Goal: Task Accomplishment & Management: Use online tool/utility

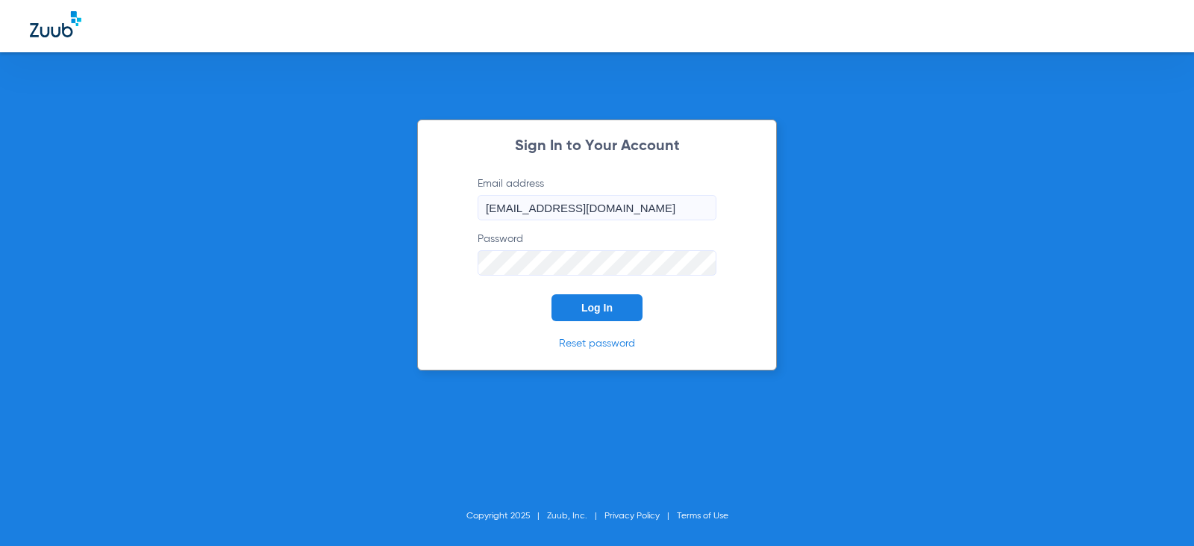
click at [617, 307] on button "Log In" at bounding box center [597, 307] width 91 height 27
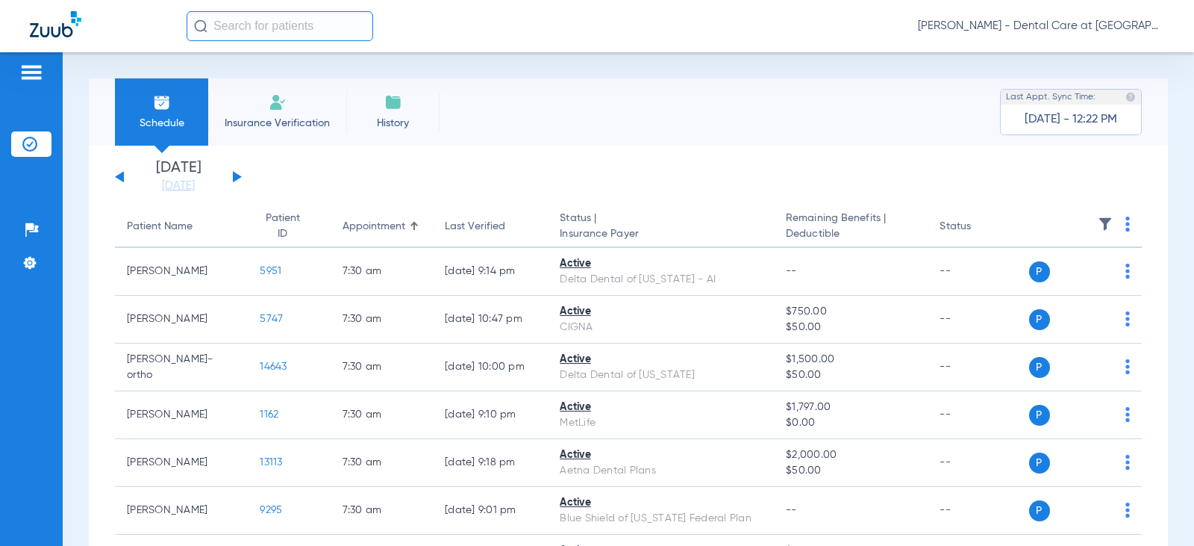
click at [318, 34] on input "text" at bounding box center [280, 26] width 187 height 30
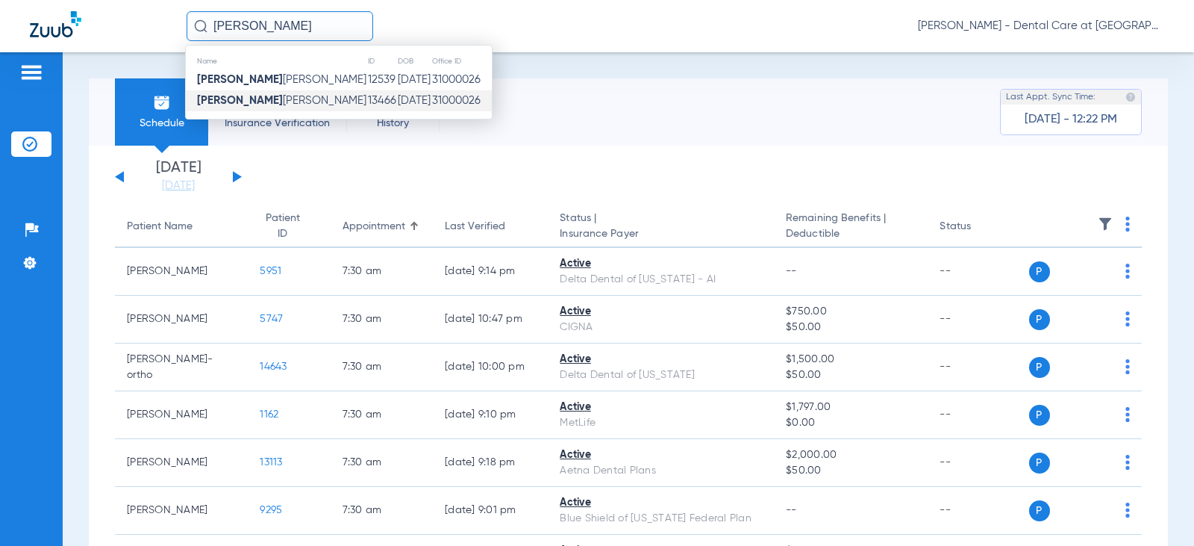
click at [257, 96] on span "[PERSON_NAME]" at bounding box center [281, 100] width 169 height 11
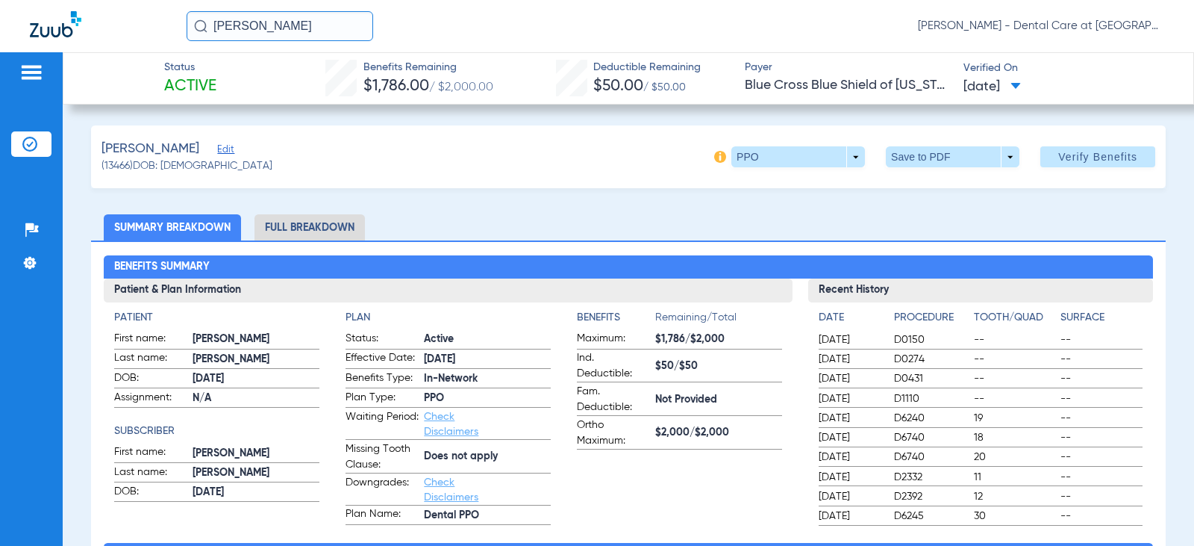
click at [317, 222] on li "Full Breakdown" at bounding box center [309, 227] width 110 height 26
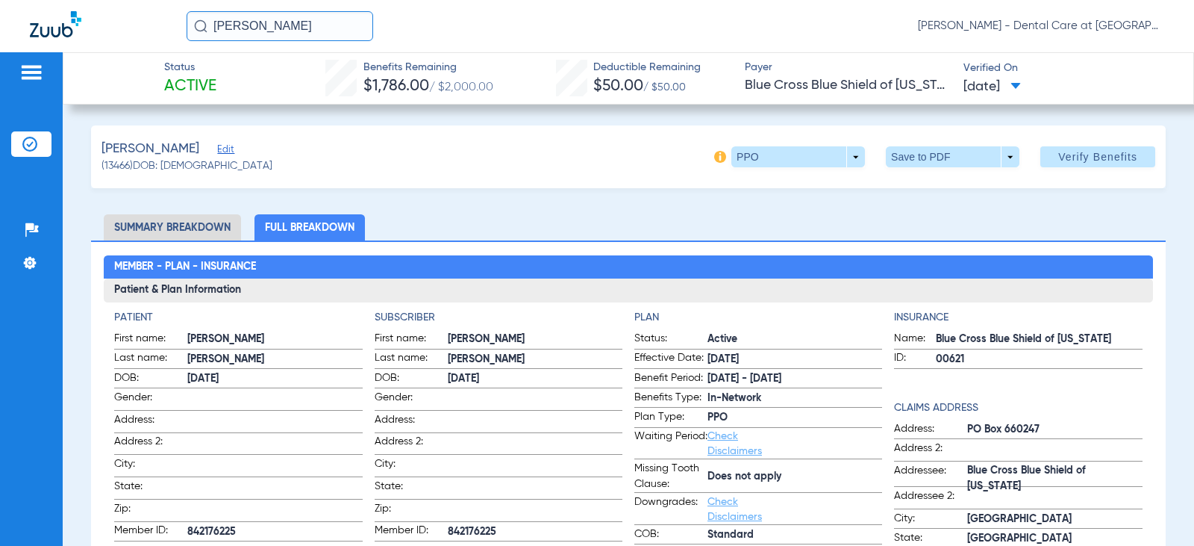
scroll to position [75, 0]
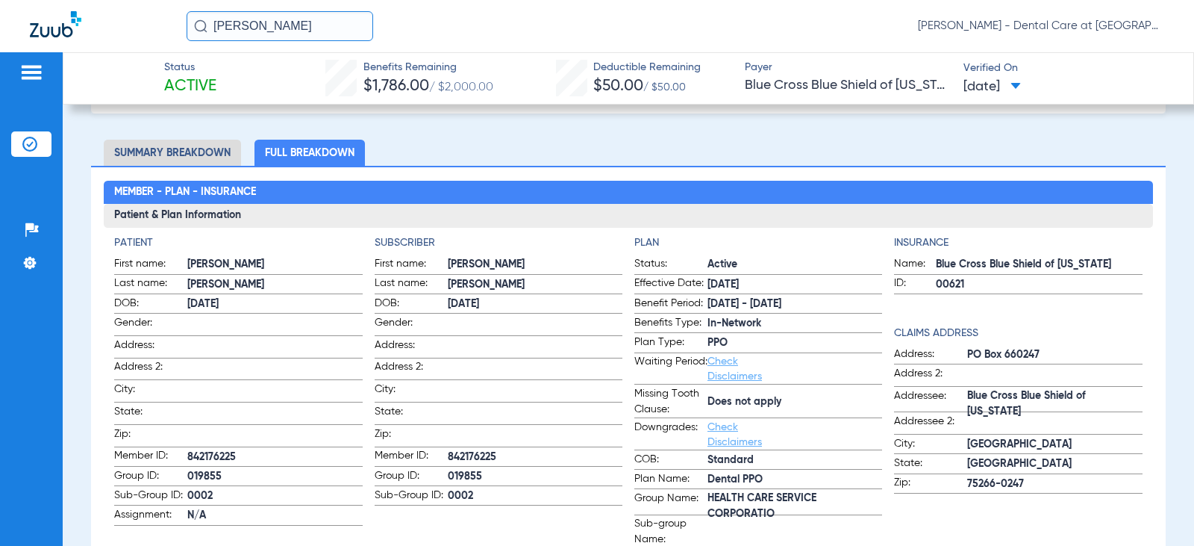
drag, startPoint x: 284, startPoint y: 28, endPoint x: 177, endPoint y: 25, distance: 107.5
click at [177, 25] on div "[PERSON_NAME] - Dental Care at [GEOGRAPHIC_DATA]" at bounding box center [597, 26] width 1194 height 52
click at [273, 24] on input "[PERSON_NAME]" at bounding box center [280, 26] width 187 height 30
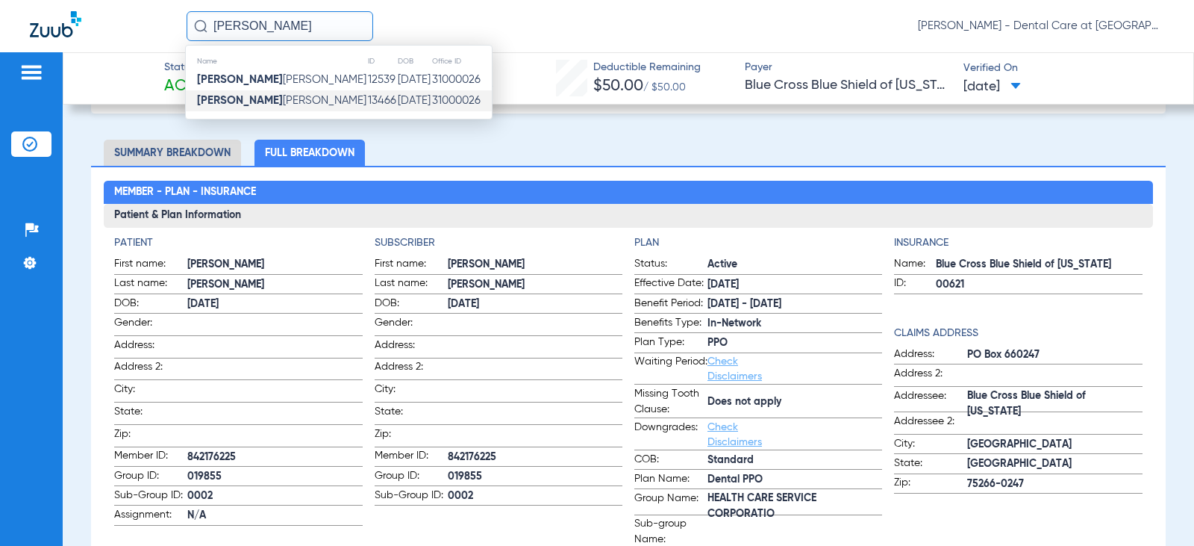
click at [273, 24] on input "[PERSON_NAME]" at bounding box center [280, 26] width 187 height 30
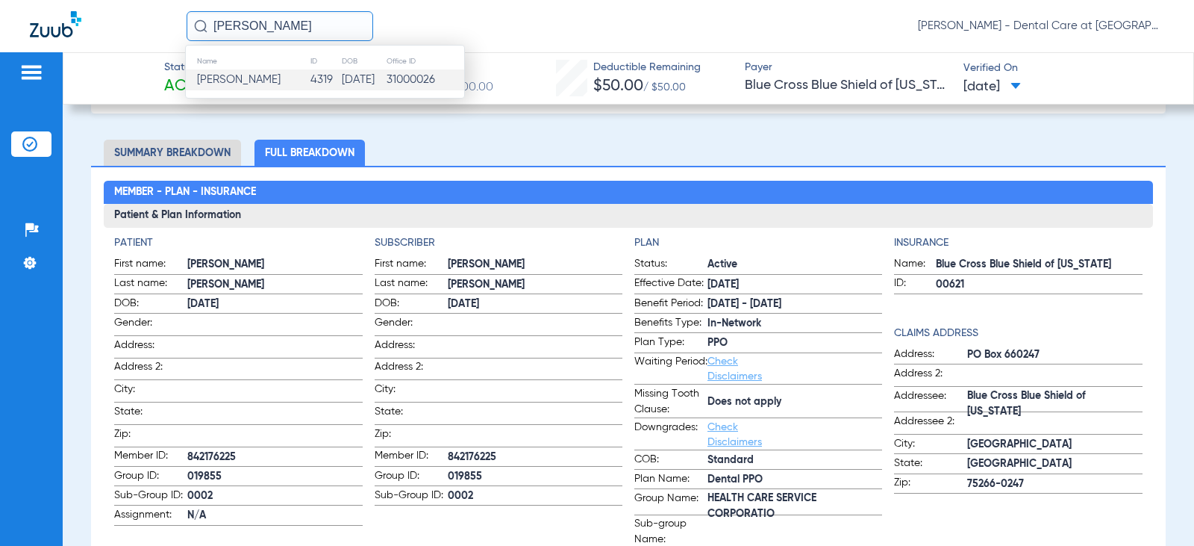
type input "[PERSON_NAME]"
click at [357, 85] on td "[DATE]" at bounding box center [363, 79] width 45 height 21
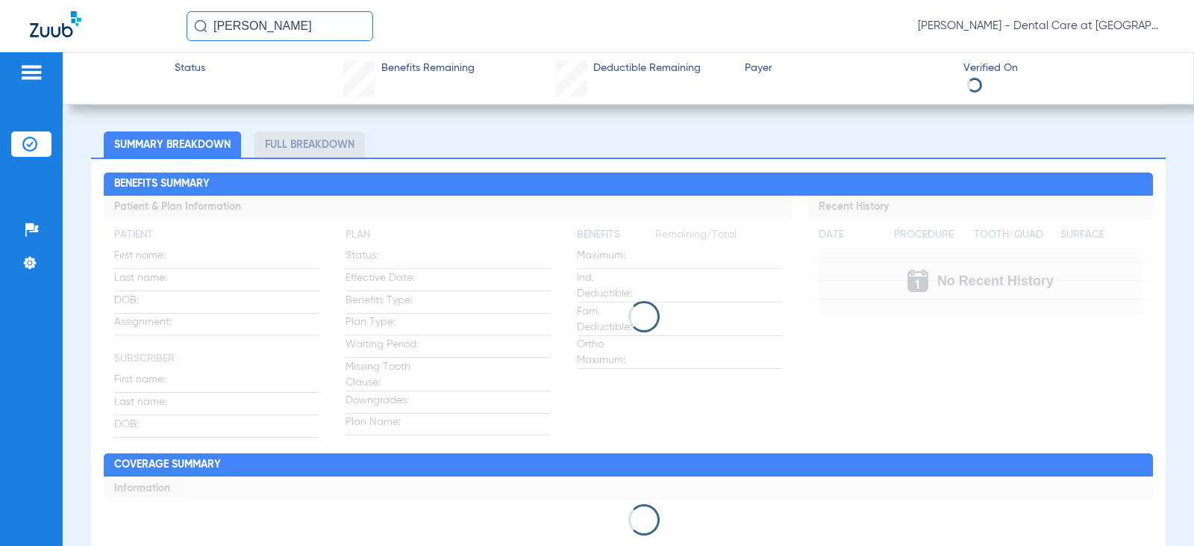
scroll to position [75, 0]
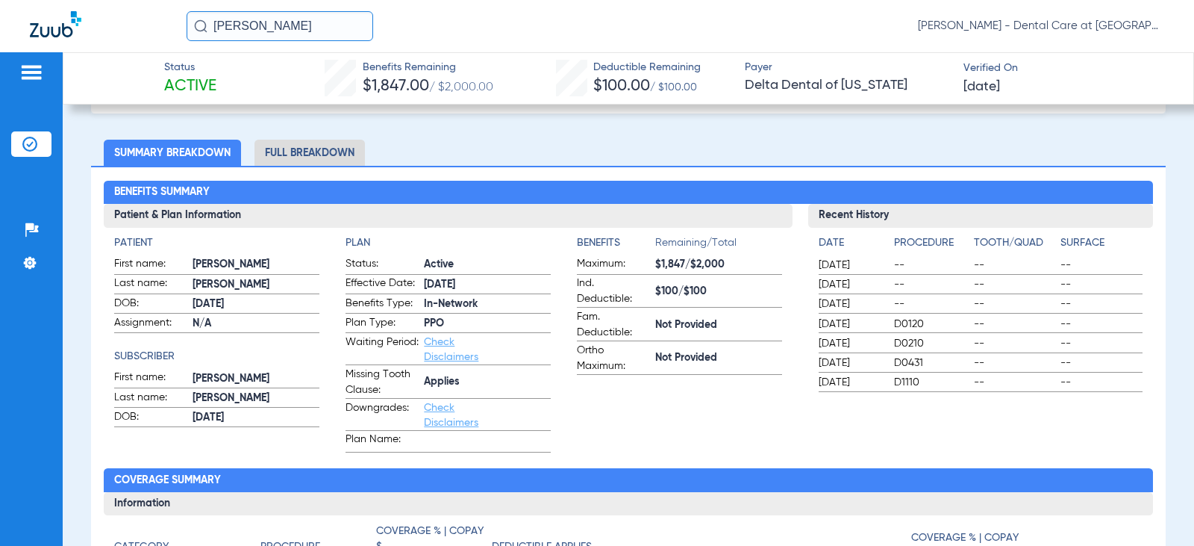
click at [341, 146] on li "Full Breakdown" at bounding box center [309, 153] width 110 height 26
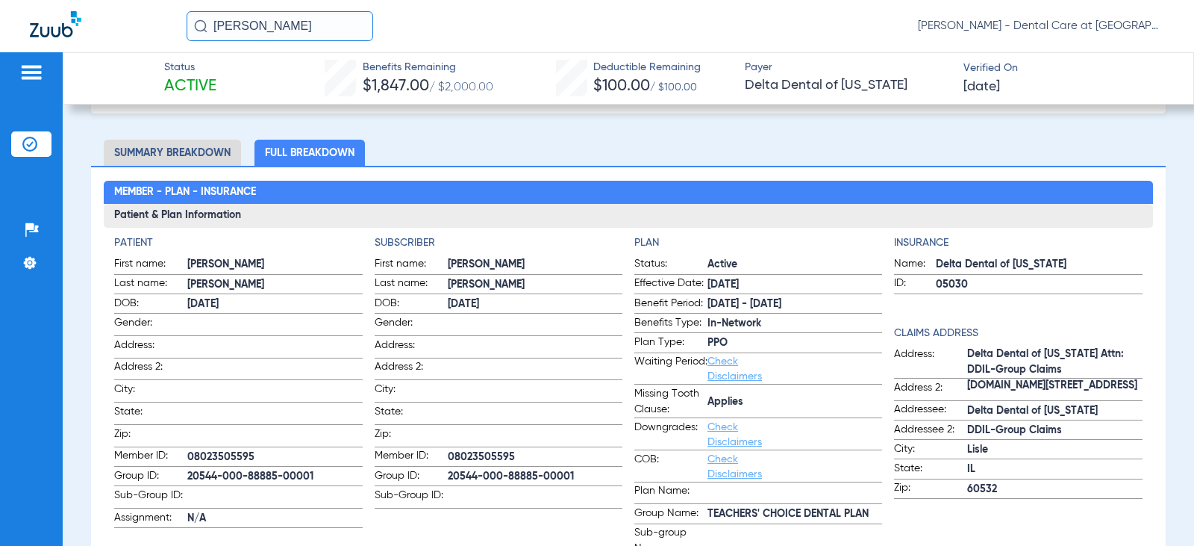
click at [320, 23] on input "[PERSON_NAME]" at bounding box center [280, 26] width 187 height 30
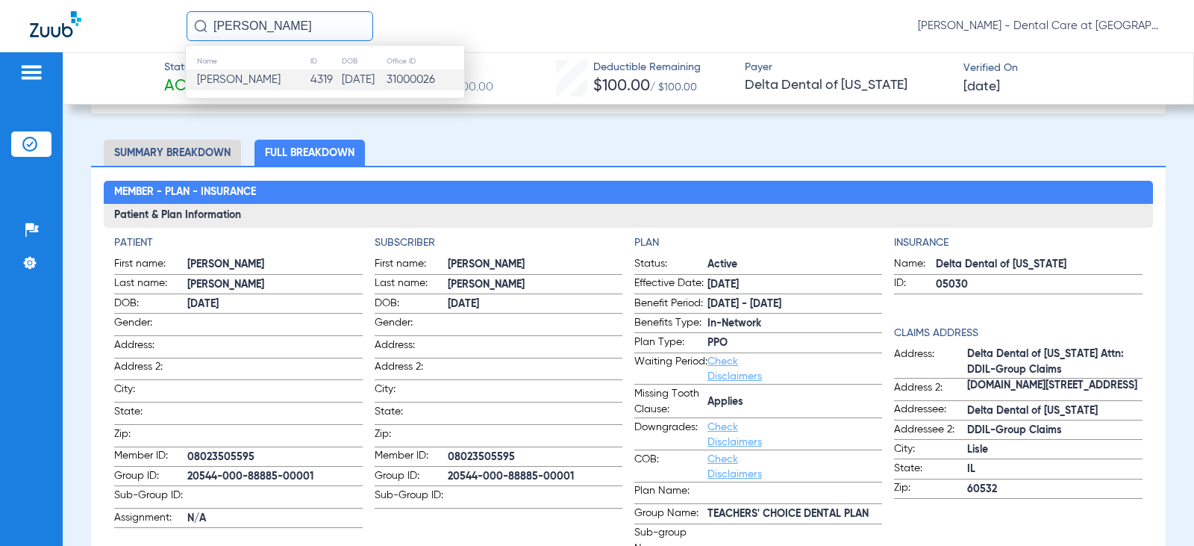
click at [320, 23] on input "[PERSON_NAME]" at bounding box center [280, 26] width 187 height 30
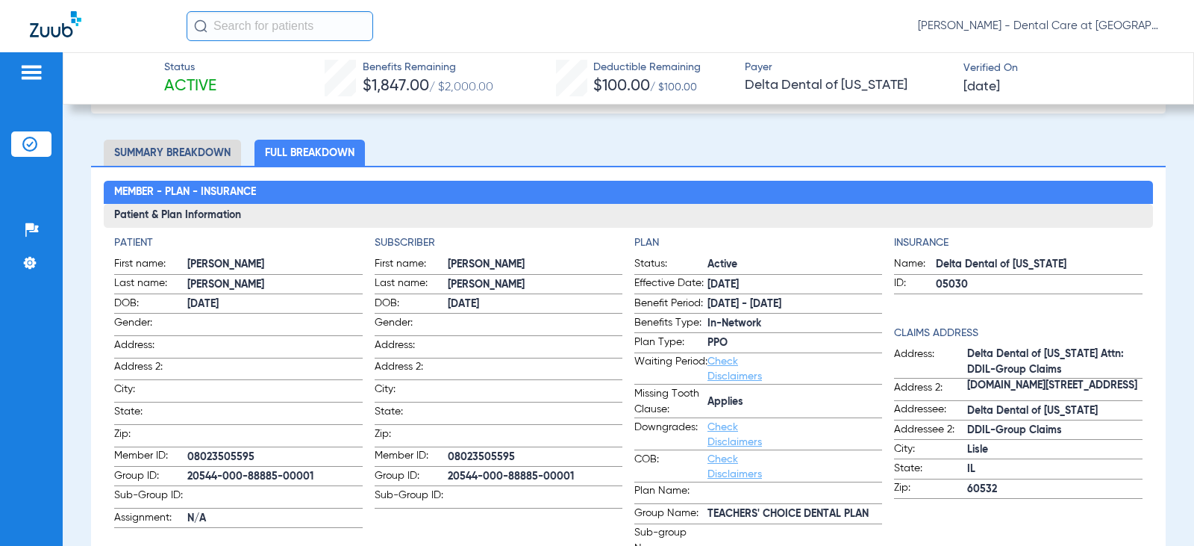
click at [328, 21] on input "text" at bounding box center [280, 26] width 187 height 30
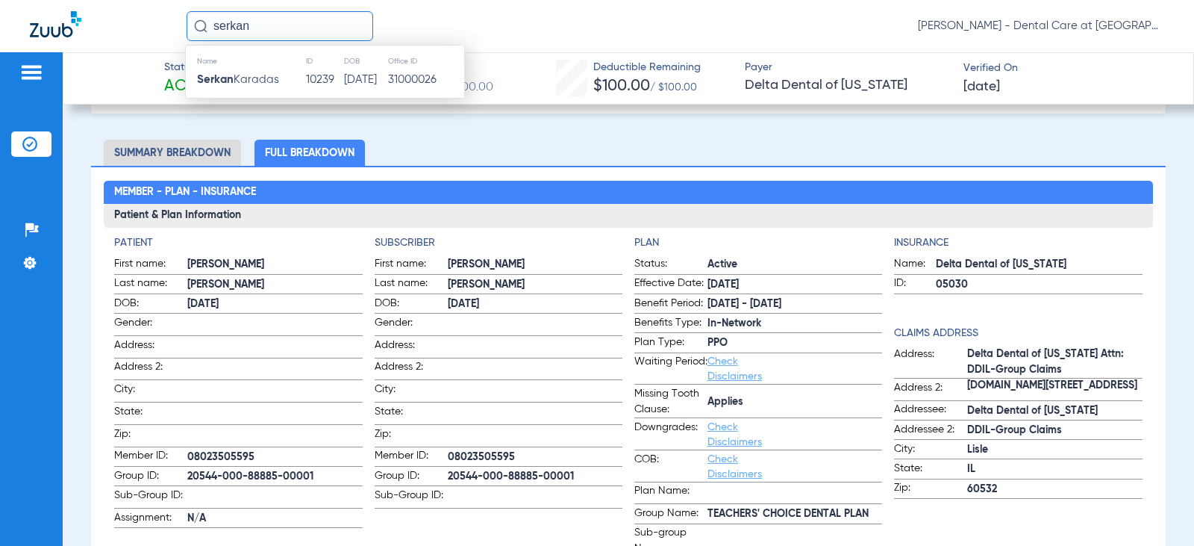
click at [343, 73] on td "[DATE]" at bounding box center [365, 79] width 44 height 21
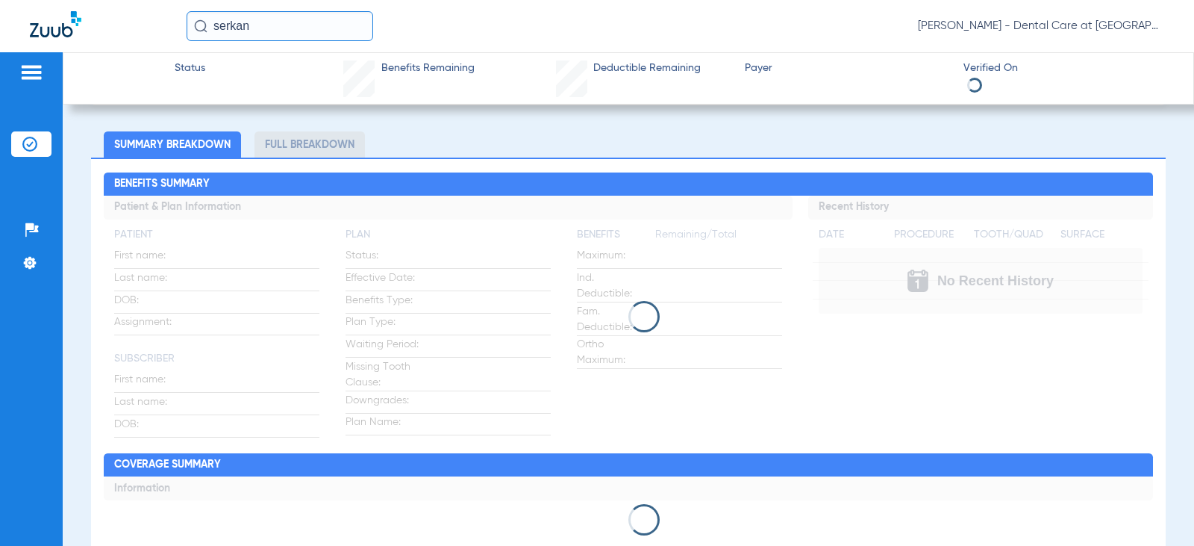
scroll to position [75, 0]
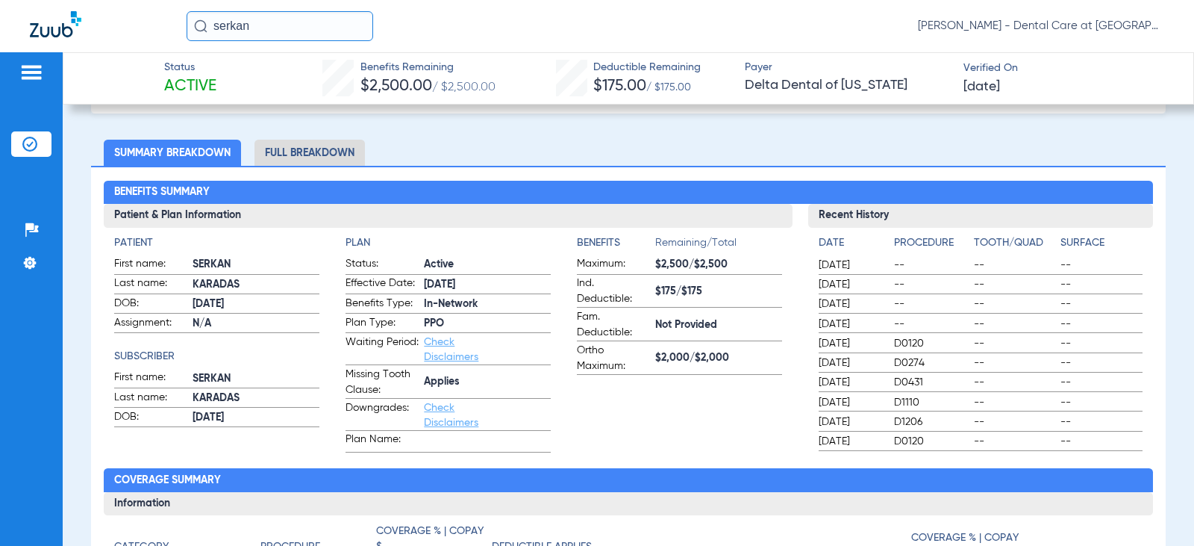
click at [320, 147] on li "Full Breakdown" at bounding box center [309, 153] width 110 height 26
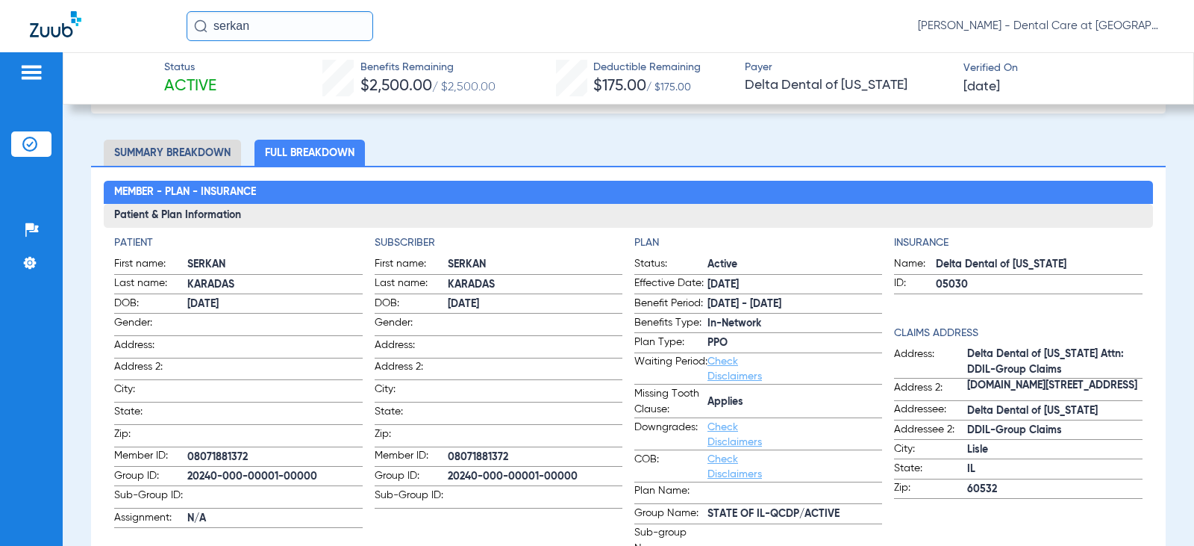
drag, startPoint x: 279, startPoint y: 27, endPoint x: 165, endPoint y: 18, distance: 114.5
click at [165, 18] on div "serkan [PERSON_NAME] - Dental Care at [GEOGRAPHIC_DATA]" at bounding box center [597, 26] width 1194 height 52
click at [342, 24] on input "[PERSON_NAME]" at bounding box center [280, 26] width 187 height 30
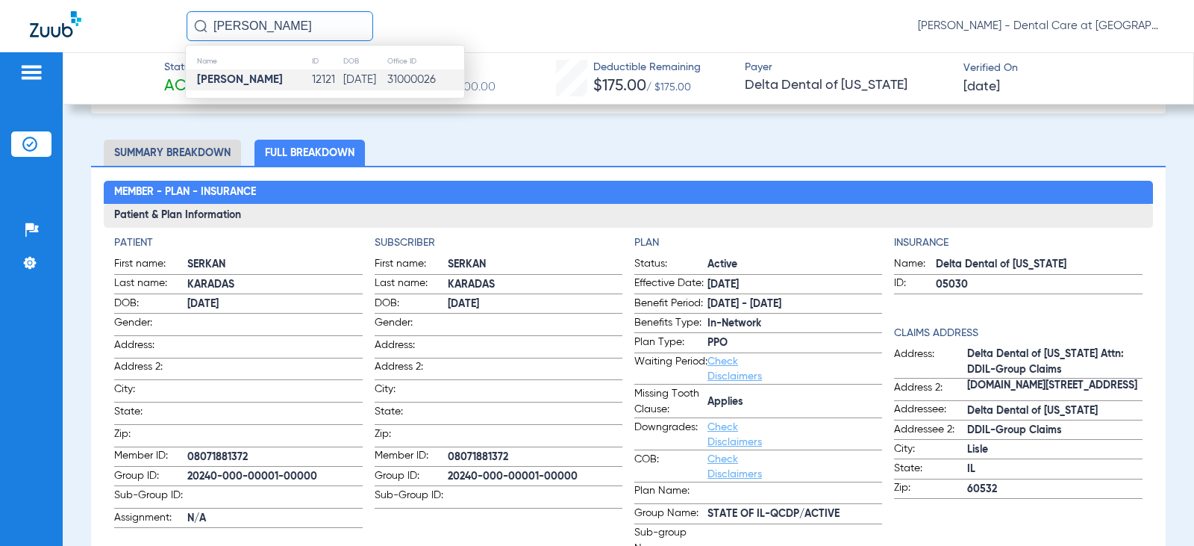
click at [343, 82] on td "[DATE]" at bounding box center [365, 79] width 44 height 21
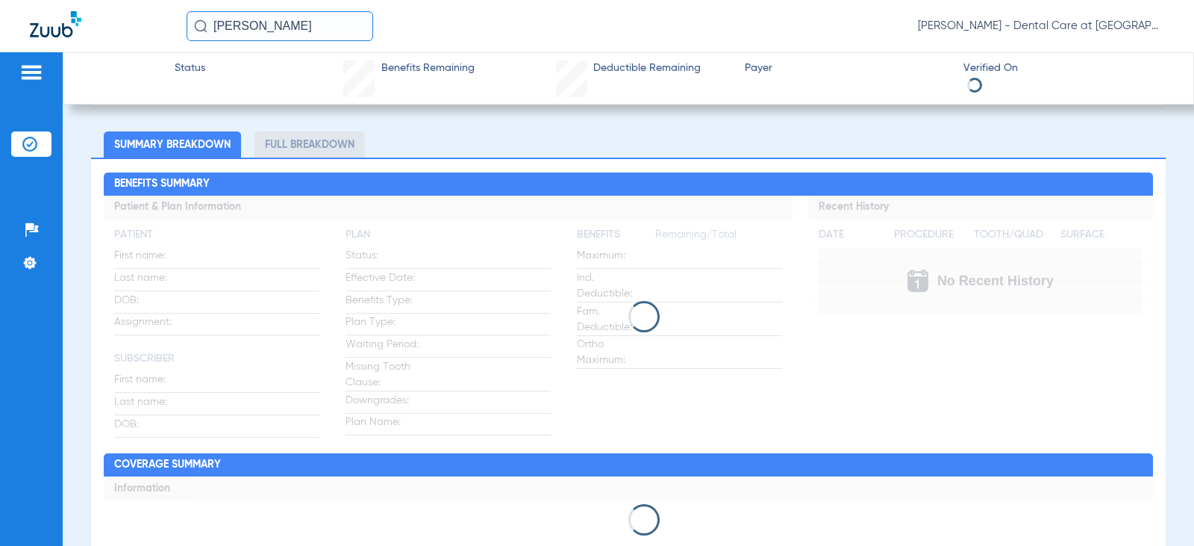
scroll to position [75, 0]
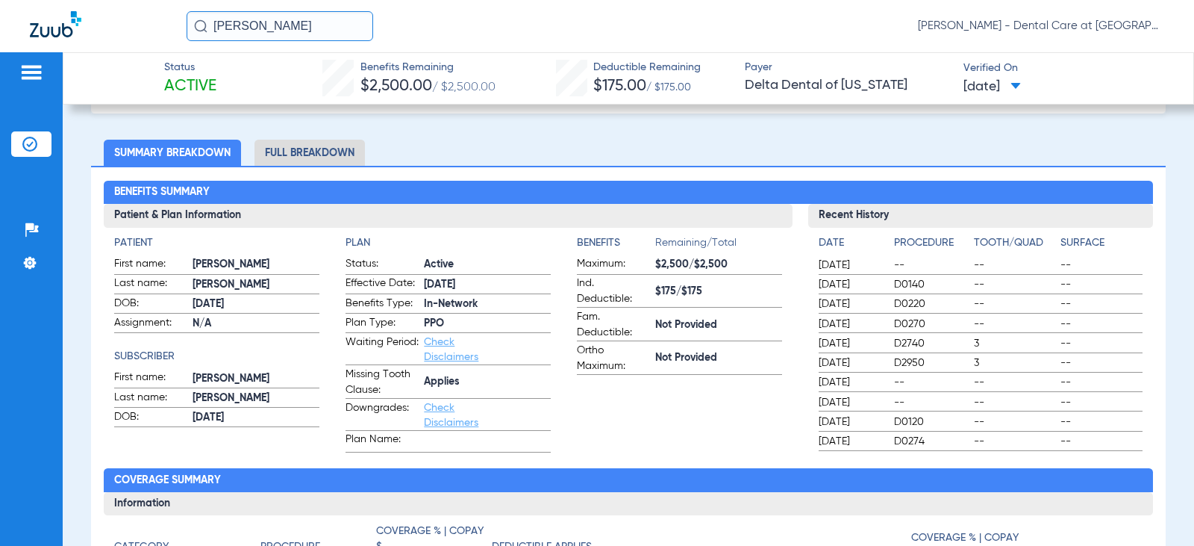
drag, startPoint x: 285, startPoint y: 22, endPoint x: 147, endPoint y: 25, distance: 138.1
click at [147, 25] on div "[PERSON_NAME] [PERSON_NAME] - Dental Care at [GEOGRAPHIC_DATA]" at bounding box center [597, 26] width 1194 height 52
click at [332, 23] on input "[PERSON_NAME]" at bounding box center [280, 26] width 187 height 30
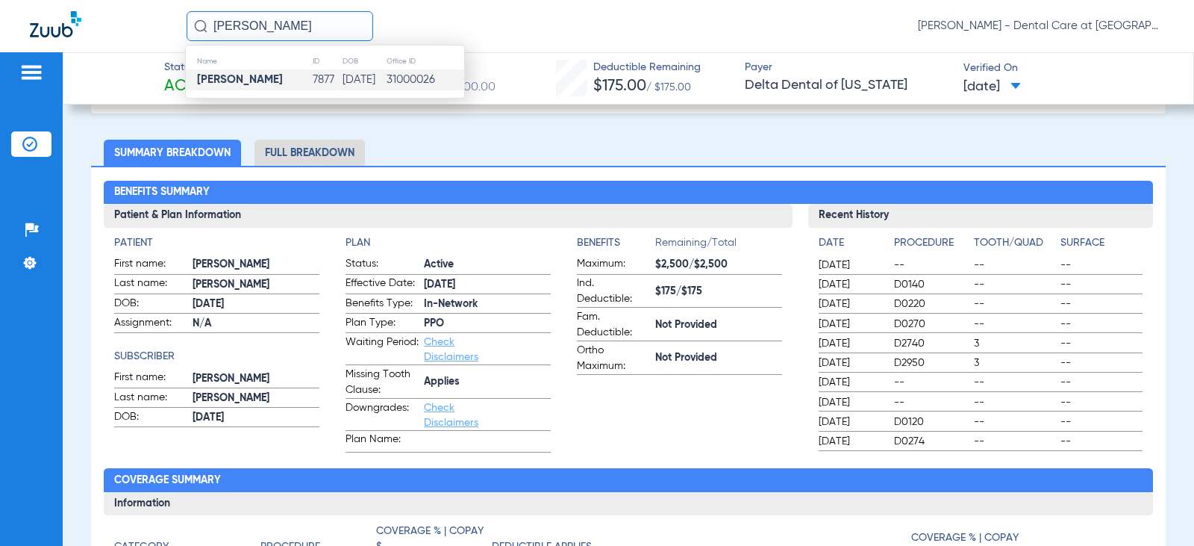
click at [312, 77] on td "7877" at bounding box center [327, 79] width 30 height 21
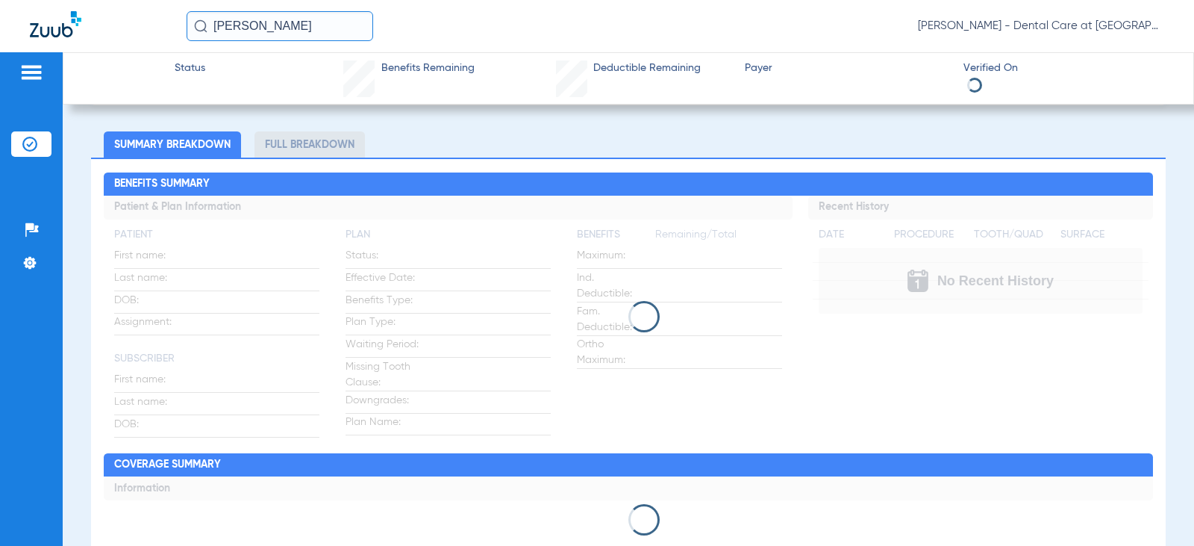
scroll to position [75, 0]
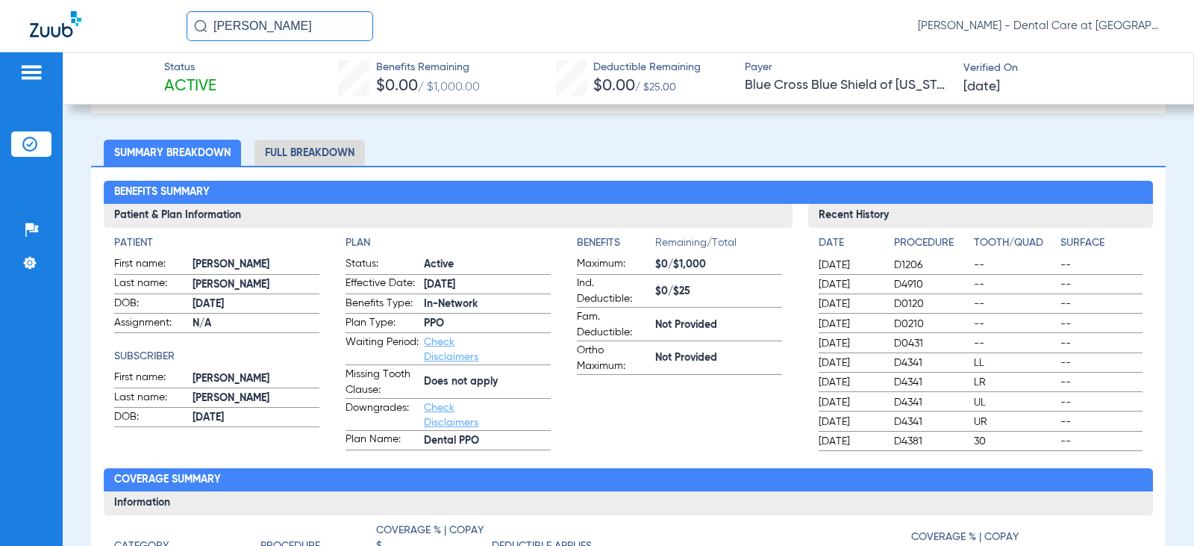
click at [330, 152] on li "Full Breakdown" at bounding box center [309, 153] width 110 height 26
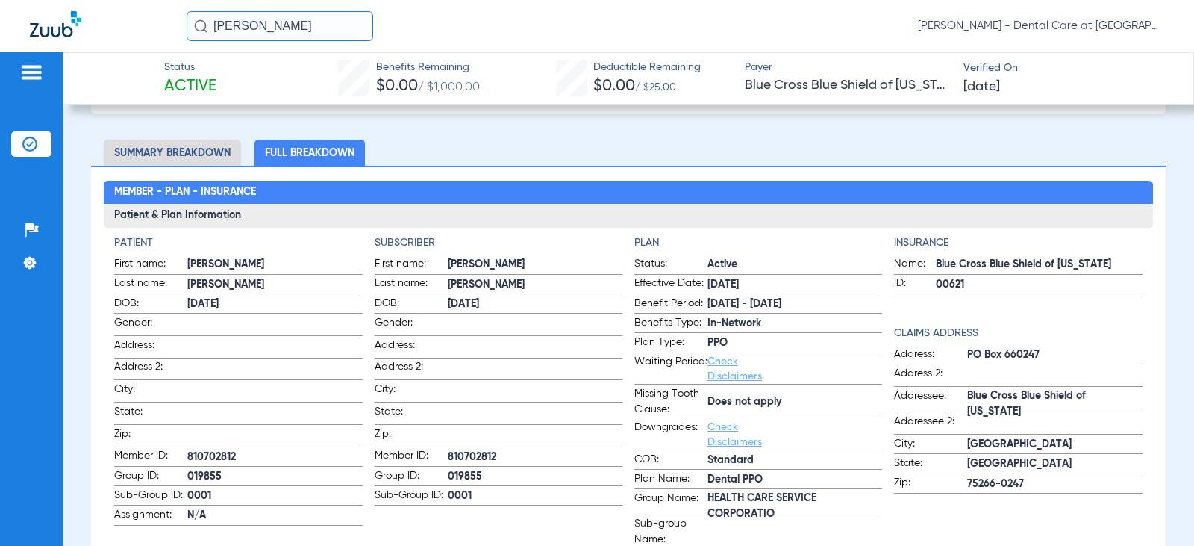
drag, startPoint x: 338, startPoint y: 23, endPoint x: 96, endPoint y: 23, distance: 242.6
click at [103, 23] on div "[PERSON_NAME] [PERSON_NAME] - Dental Care at [GEOGRAPHIC_DATA]" at bounding box center [597, 26] width 1194 height 52
click at [323, 29] on input "[PERSON_NAME]" at bounding box center [280, 26] width 187 height 30
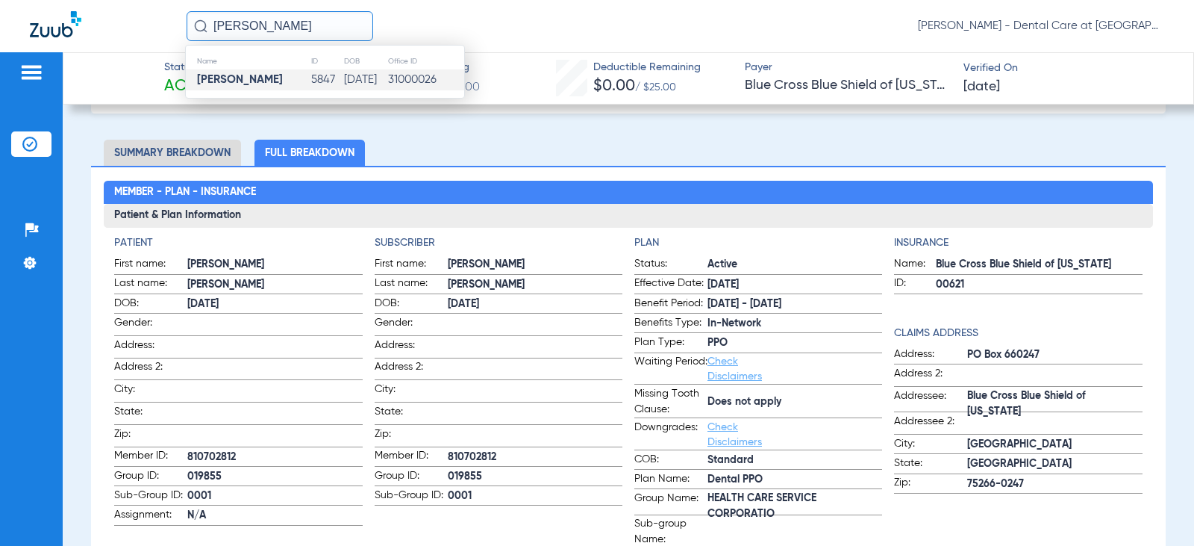
click at [310, 81] on td "5847" at bounding box center [326, 79] width 32 height 21
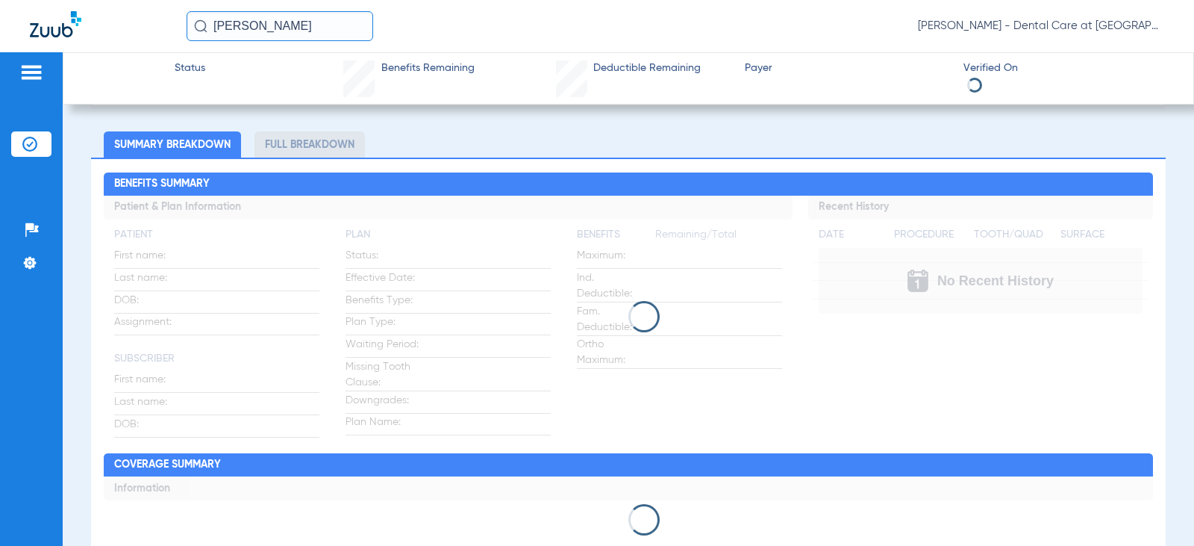
scroll to position [75, 0]
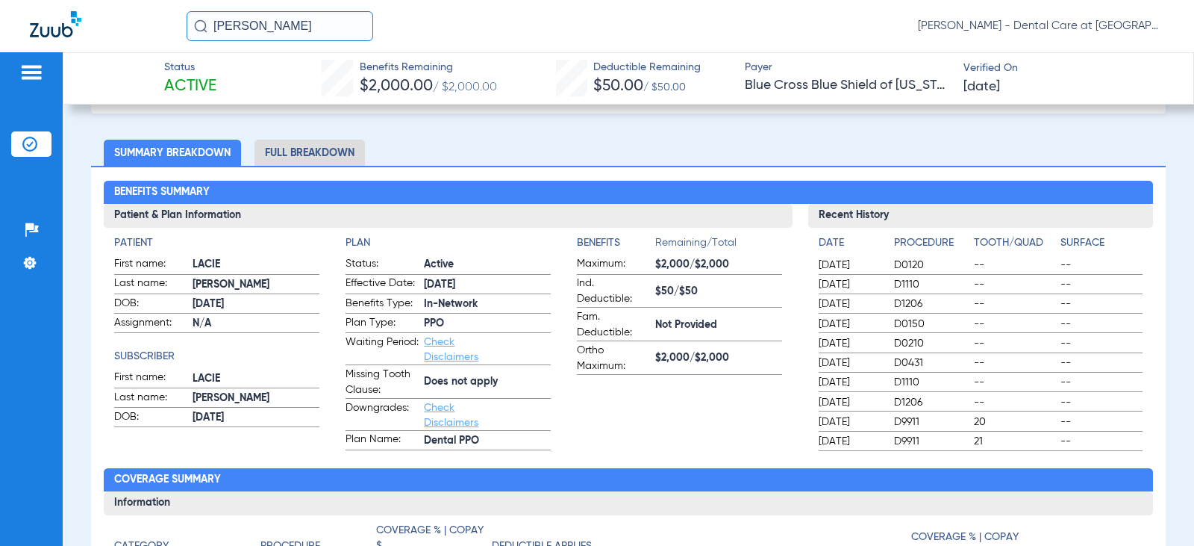
drag, startPoint x: 307, startPoint y: 17, endPoint x: 199, endPoint y: 19, distance: 109.0
click at [199, 19] on input "[PERSON_NAME]" at bounding box center [280, 26] width 187 height 30
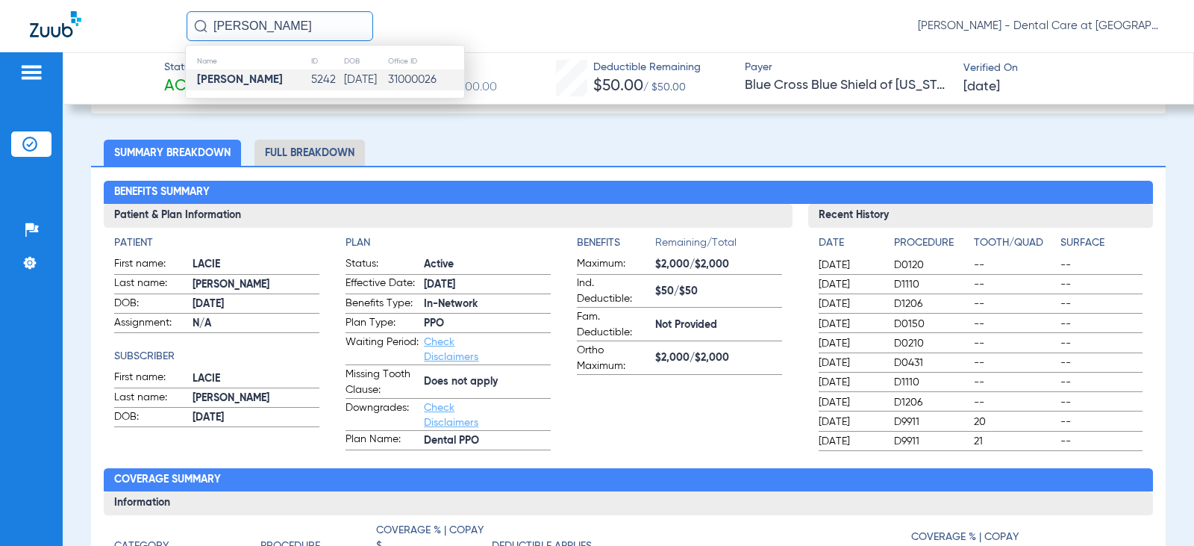
type input "[PERSON_NAME]"
drag, startPoint x: 433, startPoint y: 85, endPoint x: 269, endPoint y: 69, distance: 165.0
click at [431, 85] on td "31000026" at bounding box center [425, 79] width 77 height 21
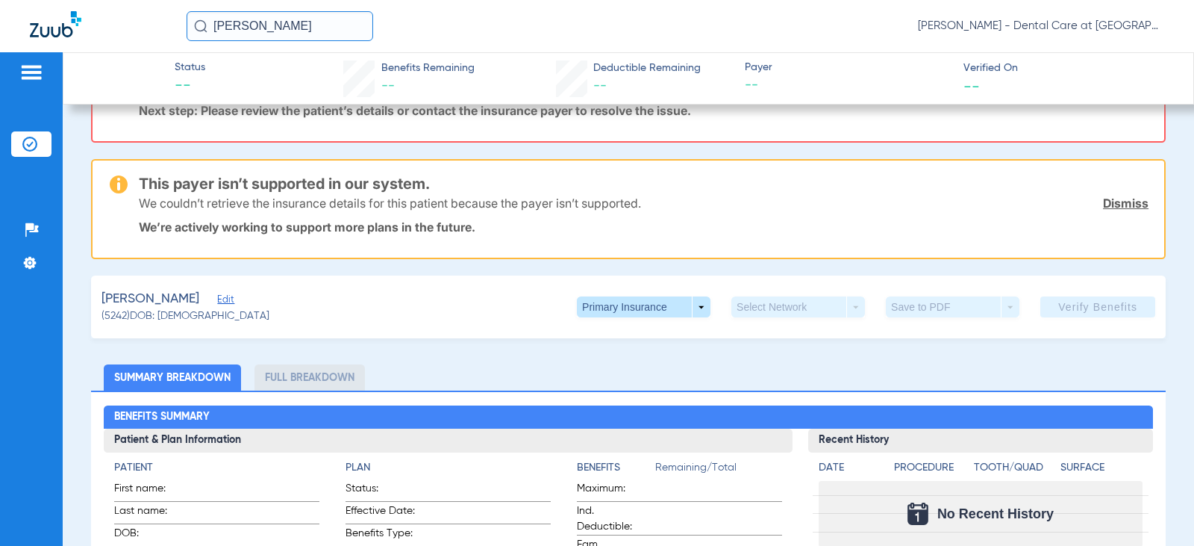
scroll to position [307, 0]
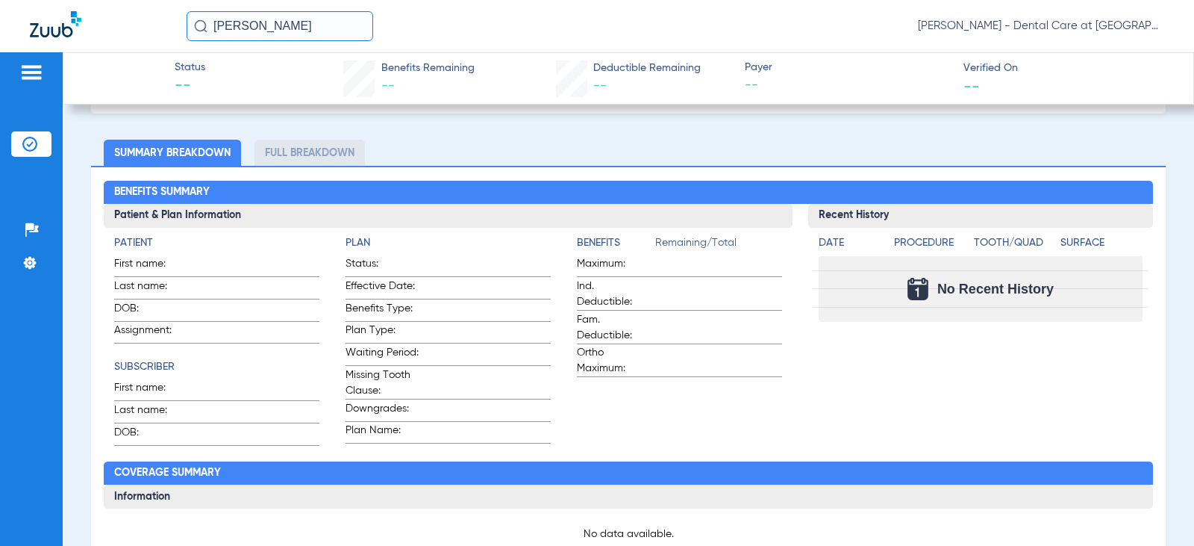
drag, startPoint x: 305, startPoint y: 22, endPoint x: 33, endPoint y: 22, distance: 271.7
click at [36, 21] on div "[PERSON_NAME] [PERSON_NAME] - Dental Care at [GEOGRAPHIC_DATA]" at bounding box center [597, 26] width 1194 height 52
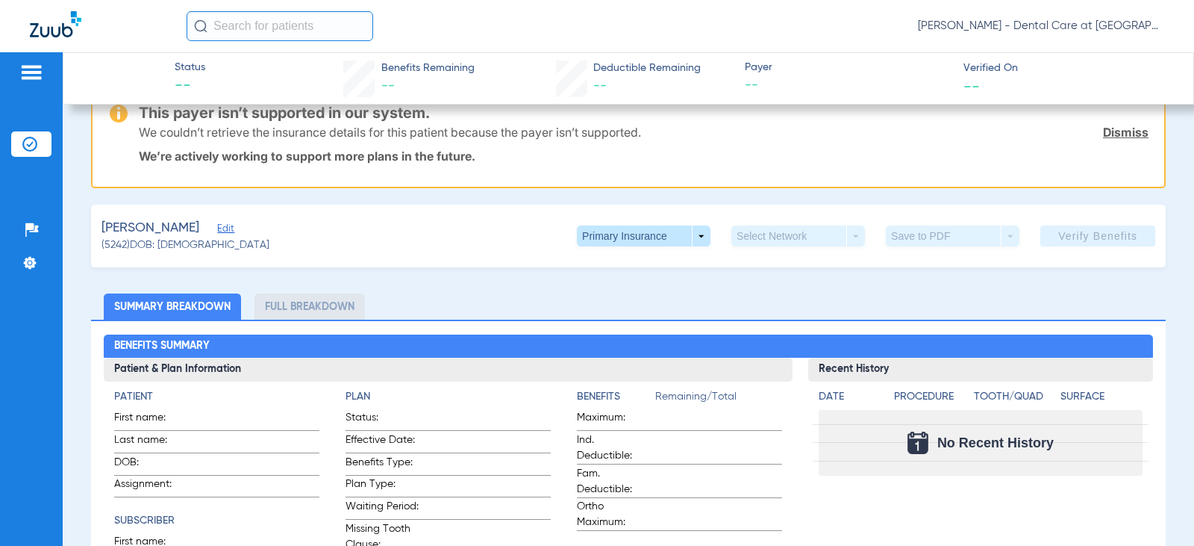
scroll to position [0, 0]
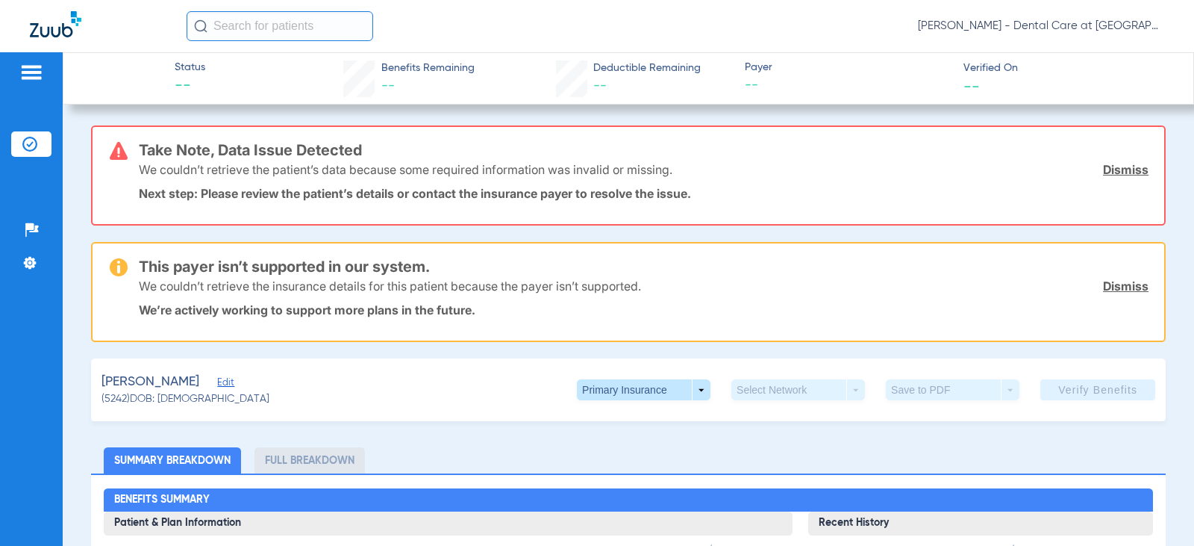
click at [32, 60] on div "Patients Insurance Verification Setup Help Center Settings" at bounding box center [31, 325] width 63 height 546
click at [31, 141] on img at bounding box center [29, 144] width 15 height 15
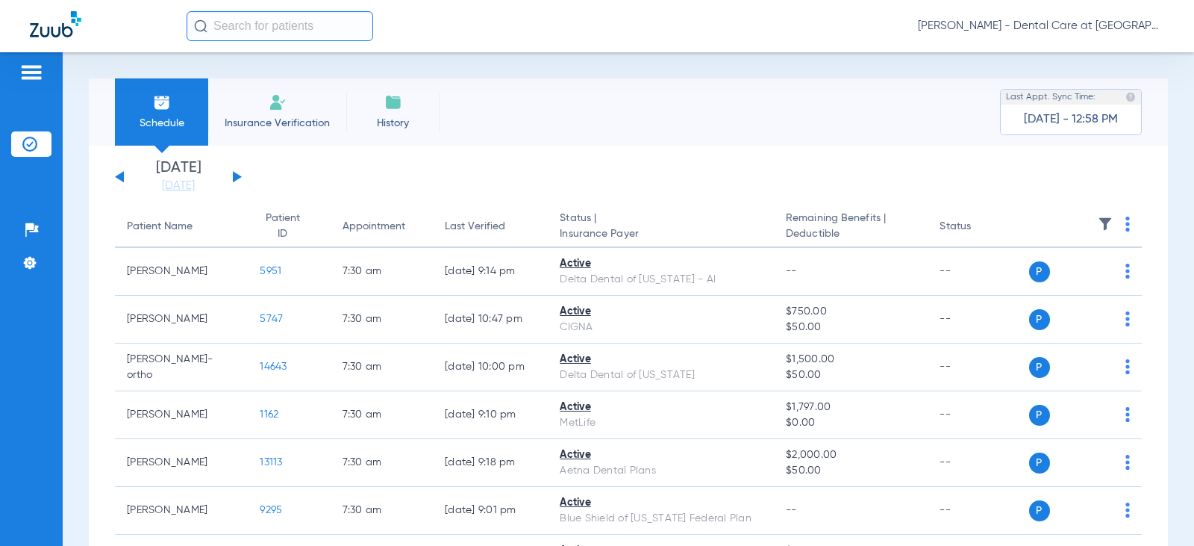
click at [231, 174] on div "[DATE] [DATE] [DATE] [DATE] [DATE] [DATE] [DATE] [DATE] [DATE] [DATE] [DATE] [D…" at bounding box center [178, 176] width 127 height 33
click at [234, 174] on button at bounding box center [237, 176] width 9 height 11
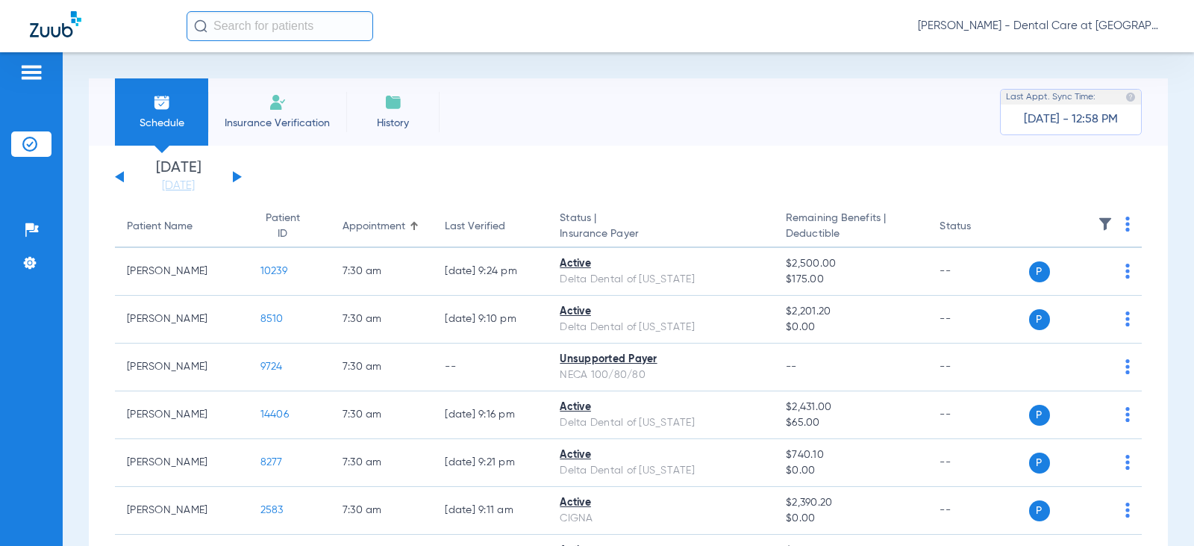
click at [234, 174] on button at bounding box center [237, 176] width 9 height 11
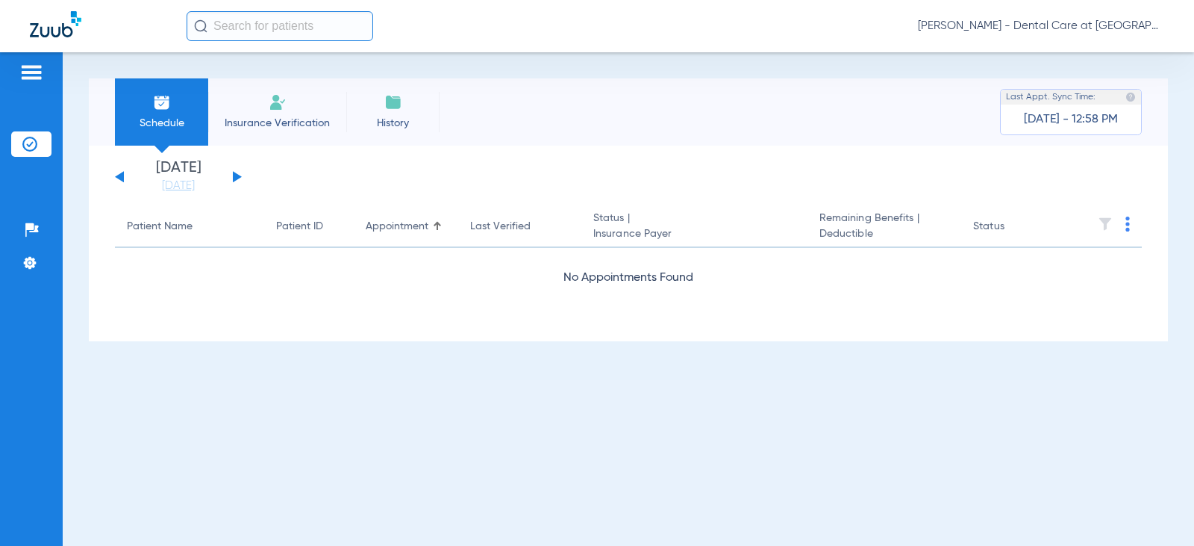
click at [234, 174] on button at bounding box center [237, 176] width 9 height 11
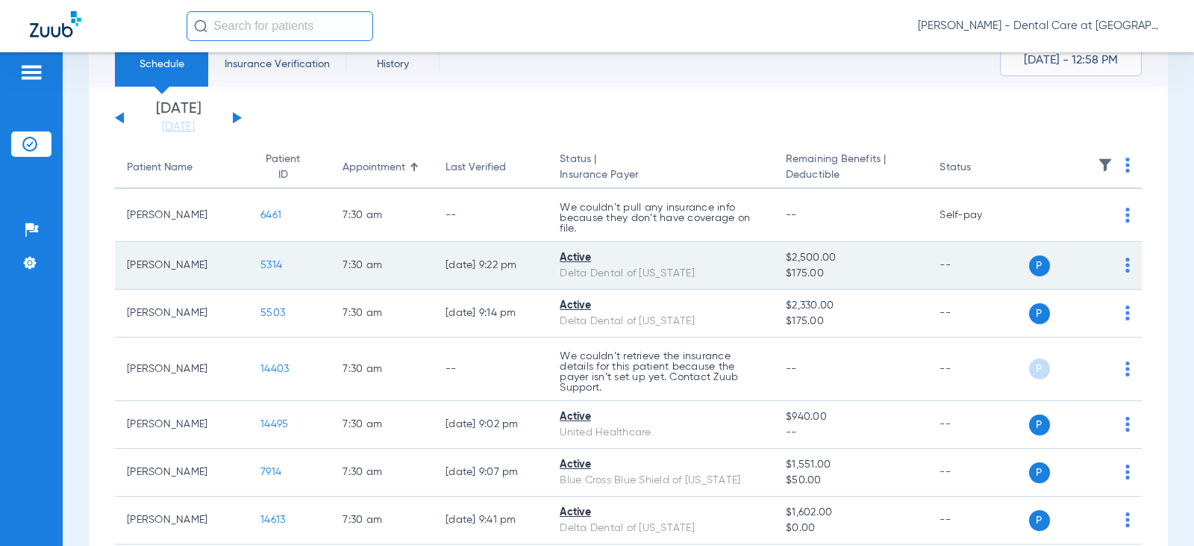
scroll to position [149, 0]
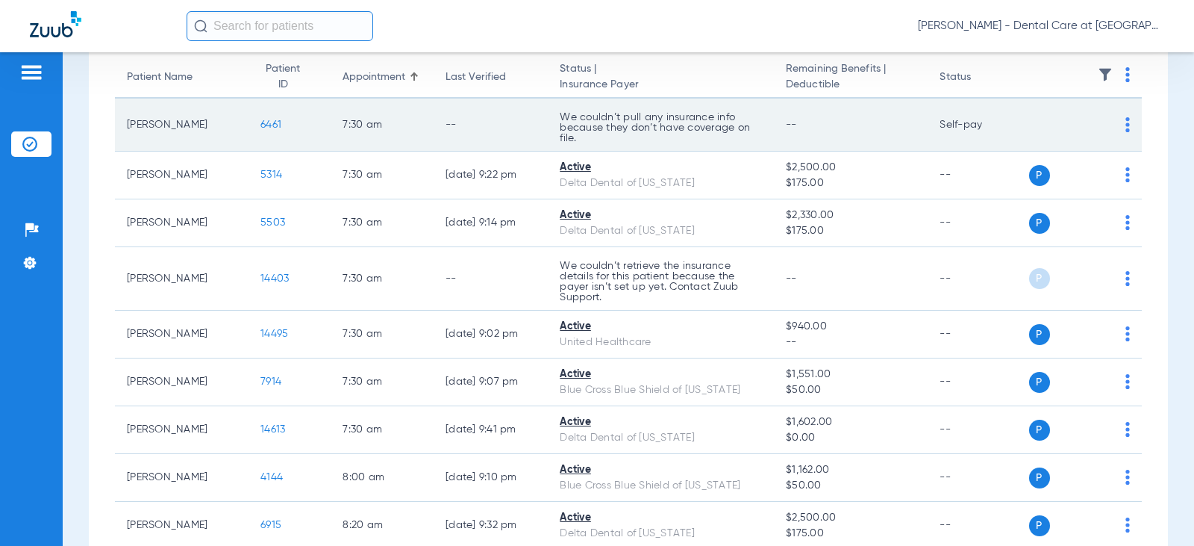
click at [528, 132] on td "--" at bounding box center [491, 125] width 114 height 53
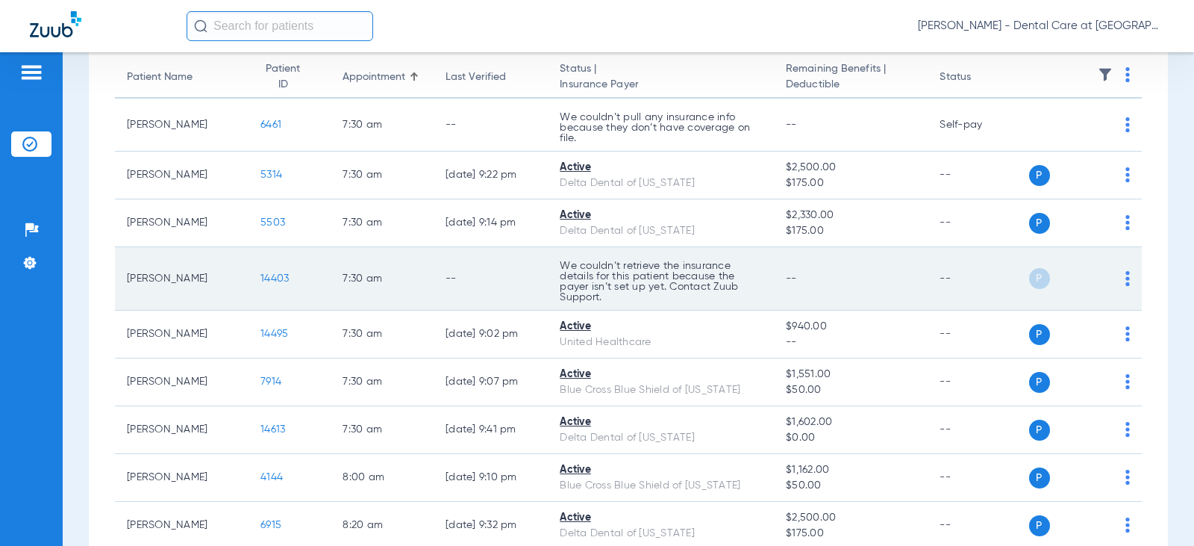
click at [529, 270] on td "--" at bounding box center [491, 278] width 114 height 63
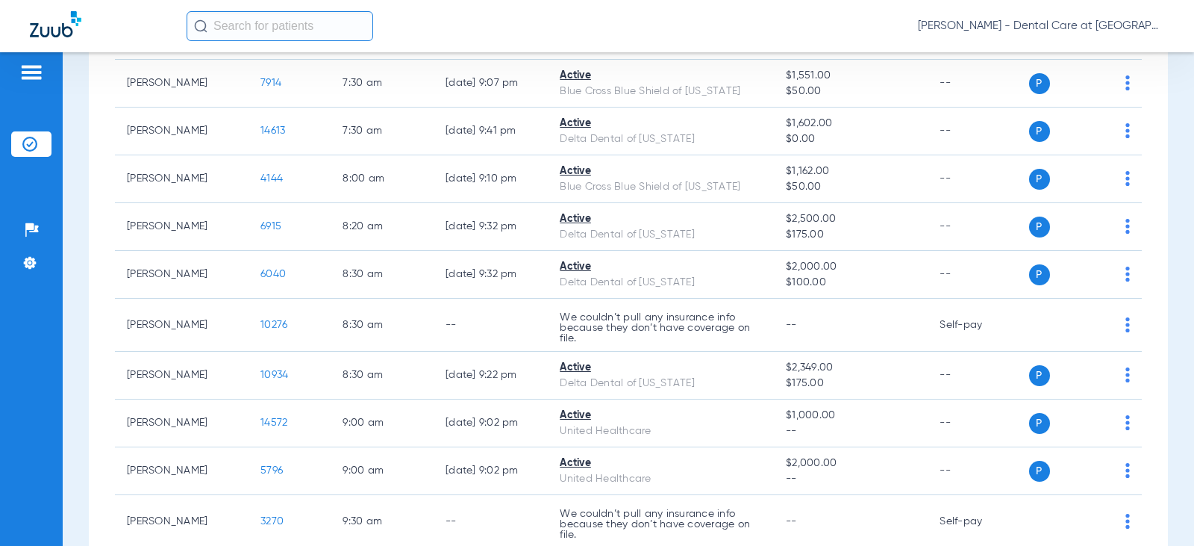
scroll to position [522, 0]
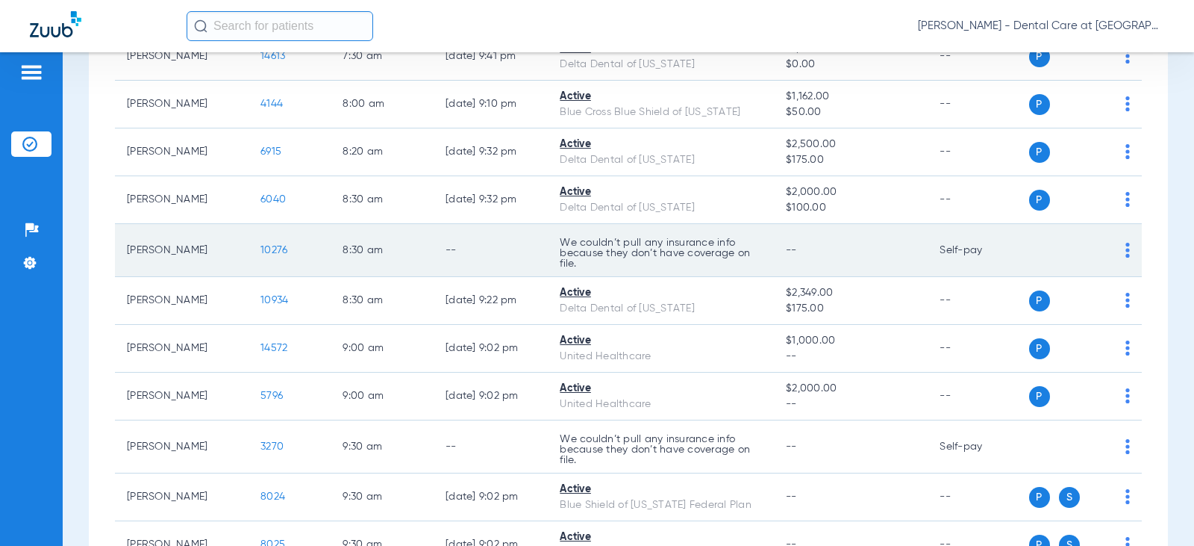
click at [494, 246] on td "--" at bounding box center [491, 250] width 114 height 53
click at [605, 237] on p "We couldn’t pull any insurance info because they don’t have coverage on file." at bounding box center [661, 252] width 202 height 31
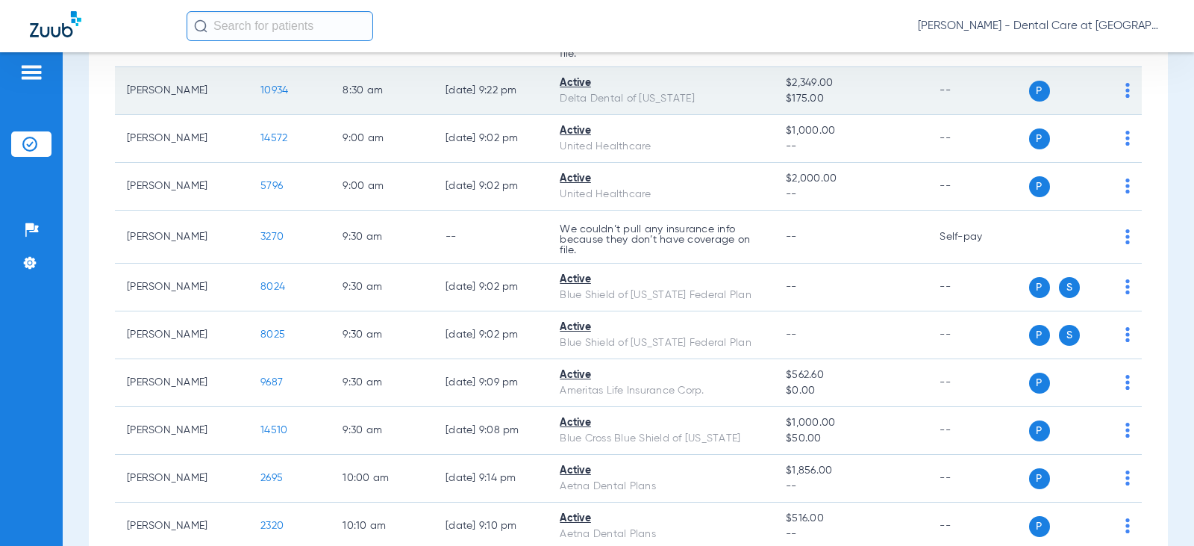
scroll to position [746, 0]
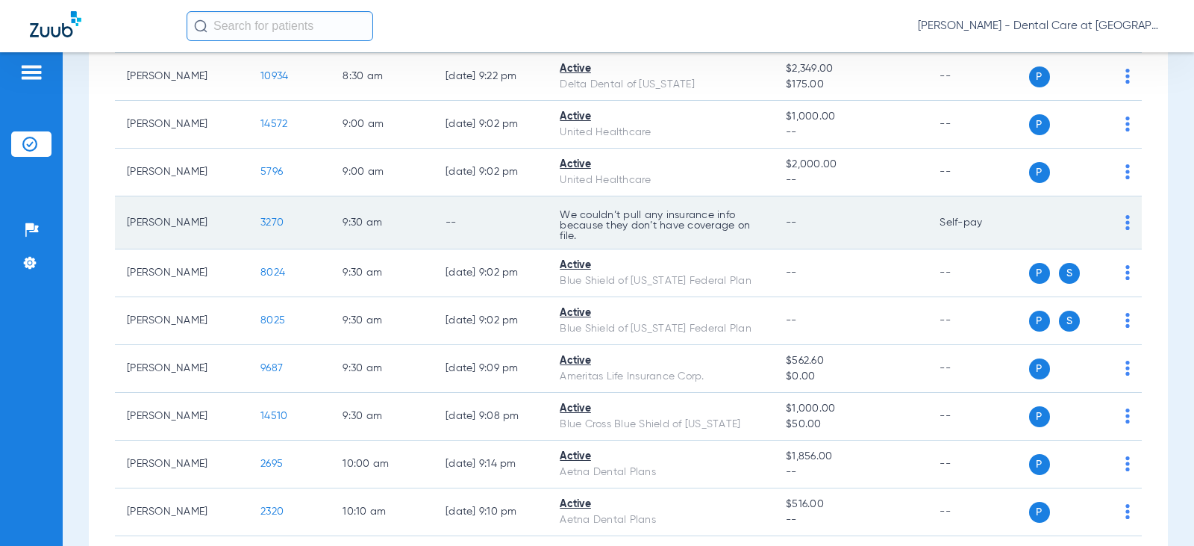
click at [389, 222] on td "9:30 AM" at bounding box center [382, 222] width 103 height 53
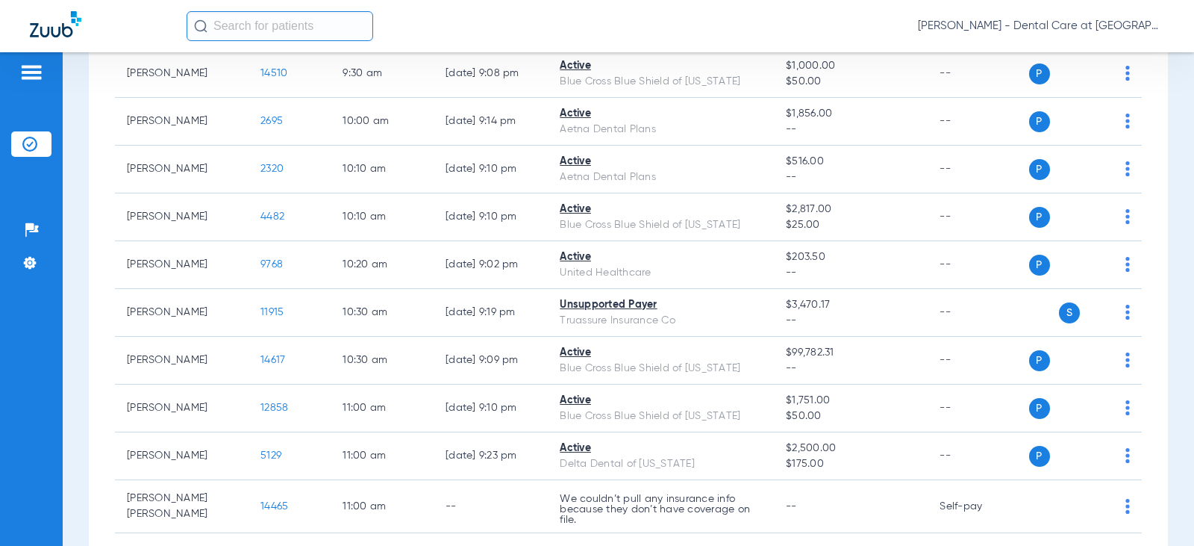
scroll to position [1120, 0]
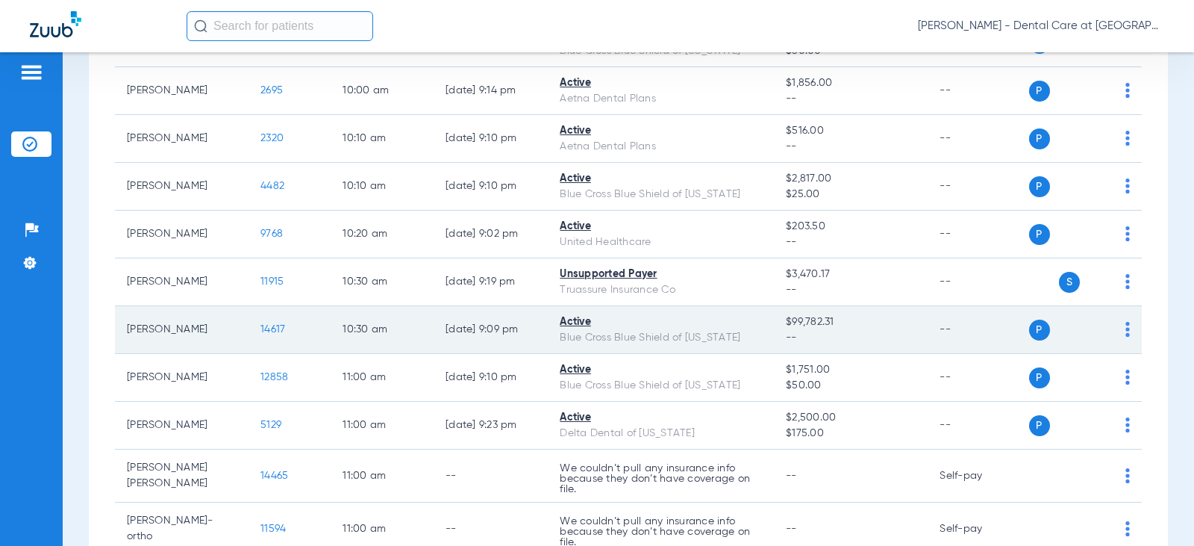
click at [453, 324] on td "[DATE] 9:09 PM" at bounding box center [491, 330] width 114 height 48
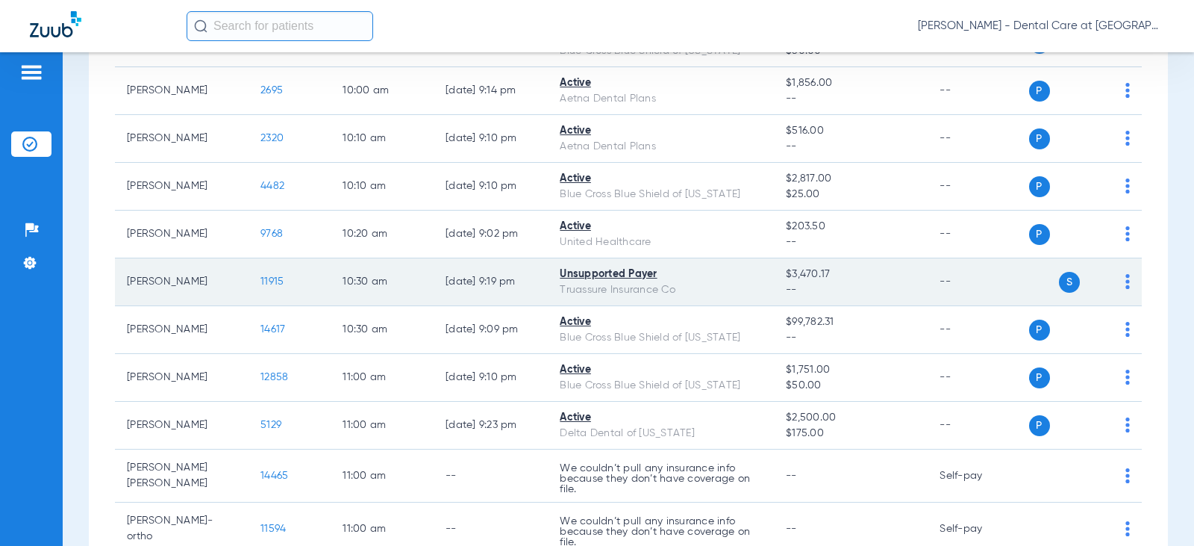
click at [415, 284] on td "10:30 AM" at bounding box center [382, 282] width 103 height 48
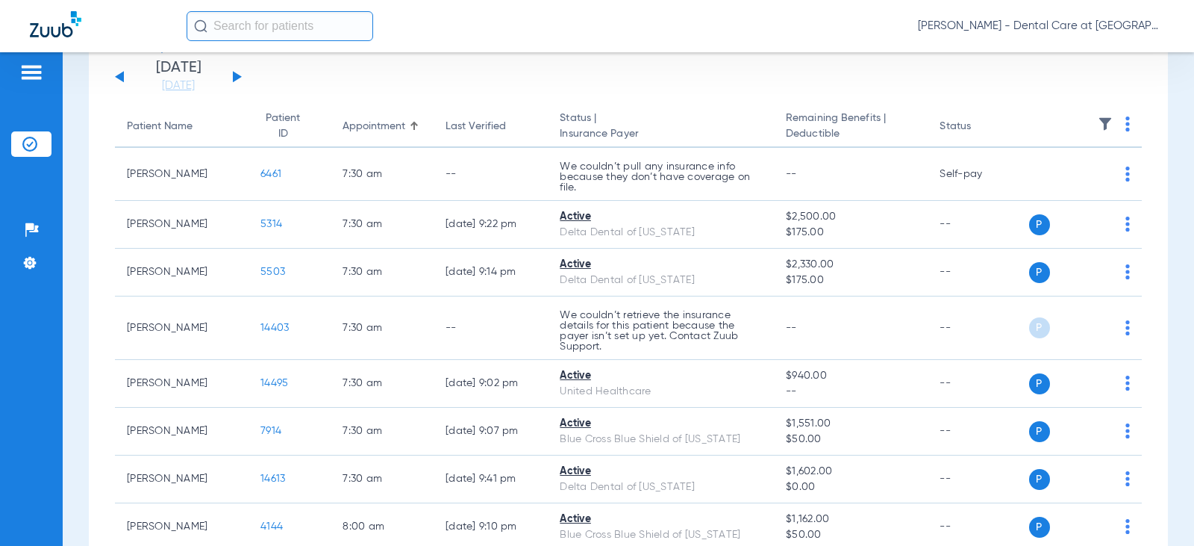
scroll to position [0, 0]
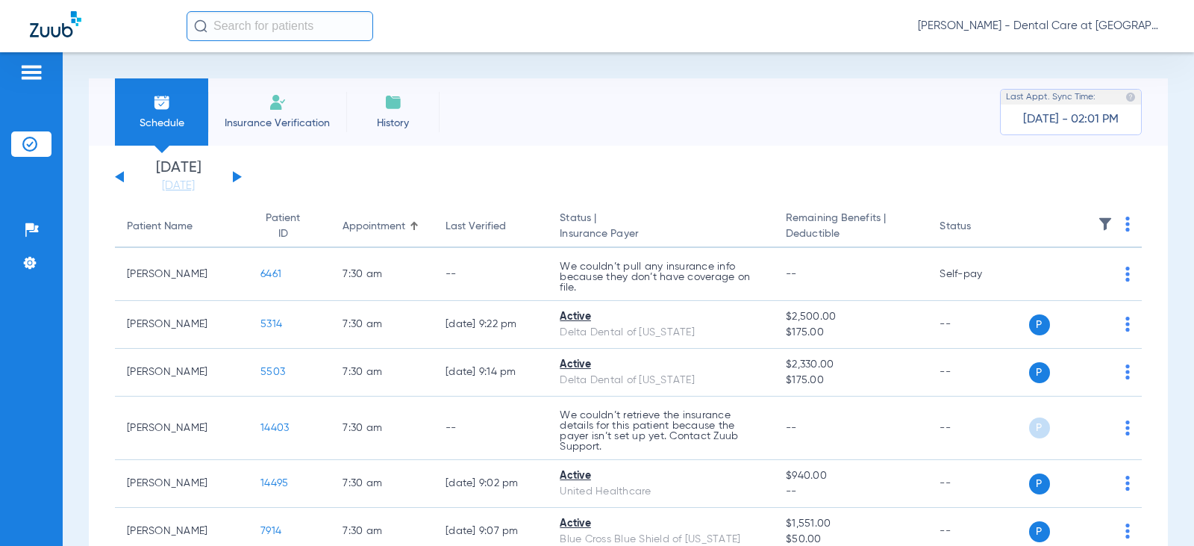
click at [238, 172] on div "[DATE] [DATE] [DATE] [DATE] [DATE] [DATE] [DATE] [DATE] [DATE] [DATE] [DATE] [D…" at bounding box center [178, 176] width 127 height 33
click at [235, 174] on button at bounding box center [237, 176] width 9 height 11
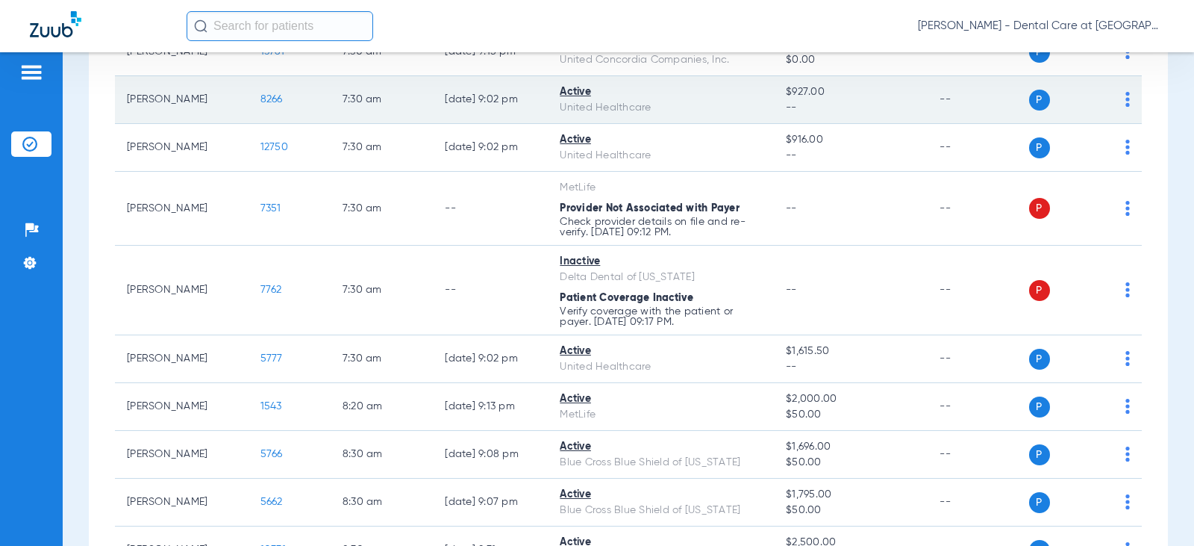
scroll to position [224, 0]
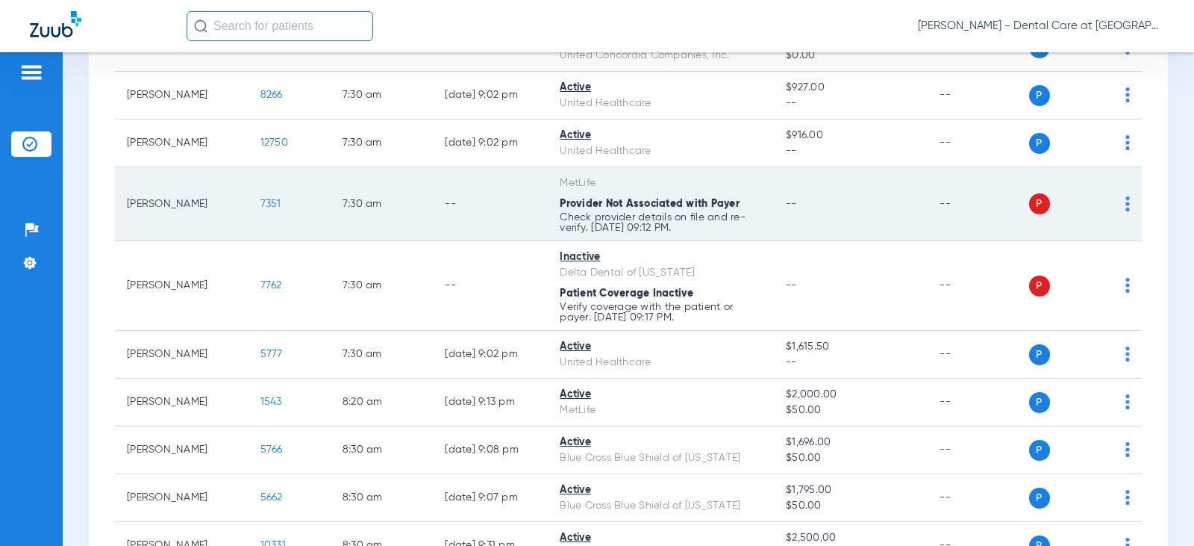
click at [287, 219] on td "7351" at bounding box center [290, 204] width 82 height 74
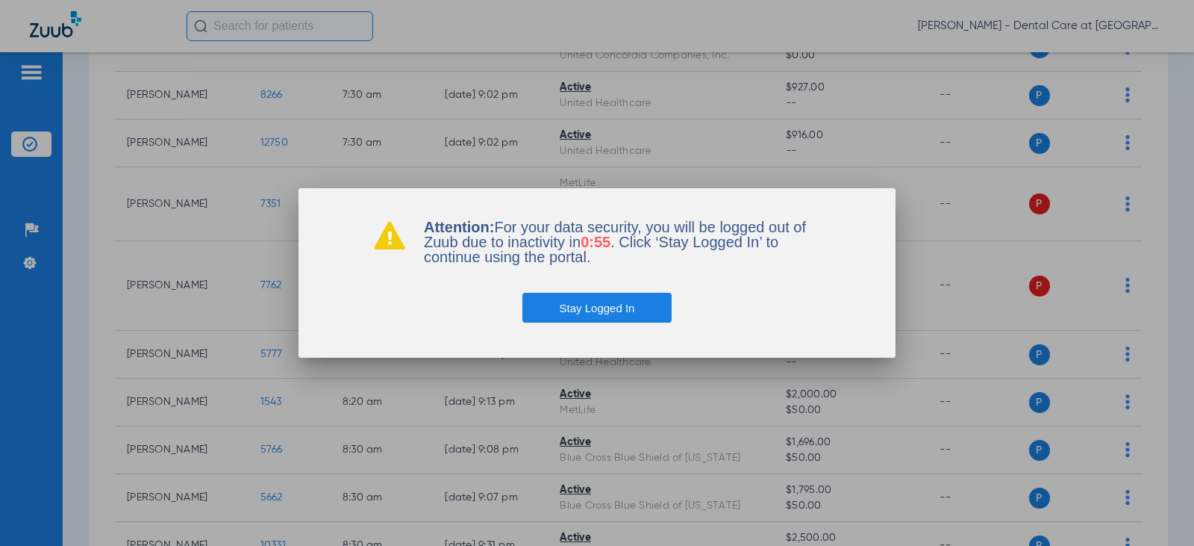
click at [546, 306] on button "Stay Logged In" at bounding box center [597, 308] width 150 height 30
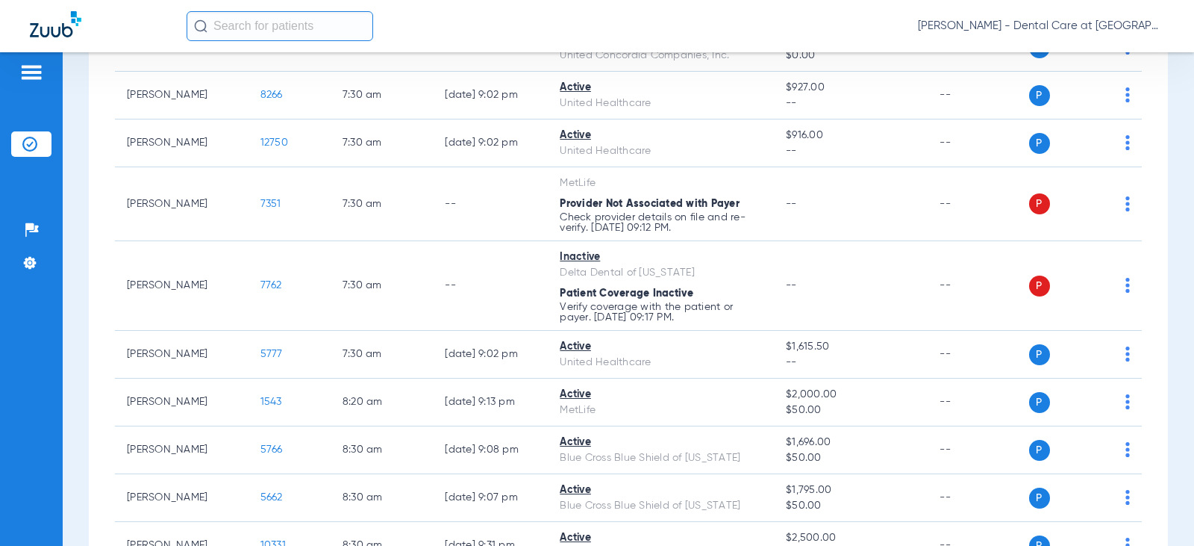
click at [291, 28] on input "text" at bounding box center [280, 26] width 187 height 30
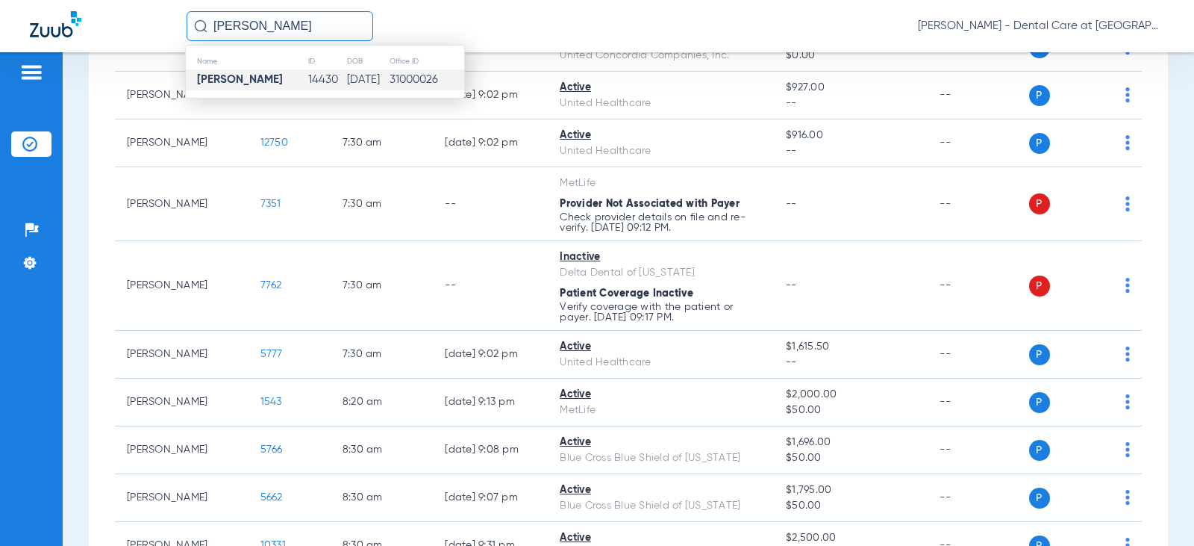
type input "[PERSON_NAME]"
click at [222, 70] on td "[PERSON_NAME]" at bounding box center [247, 79] width 122 height 21
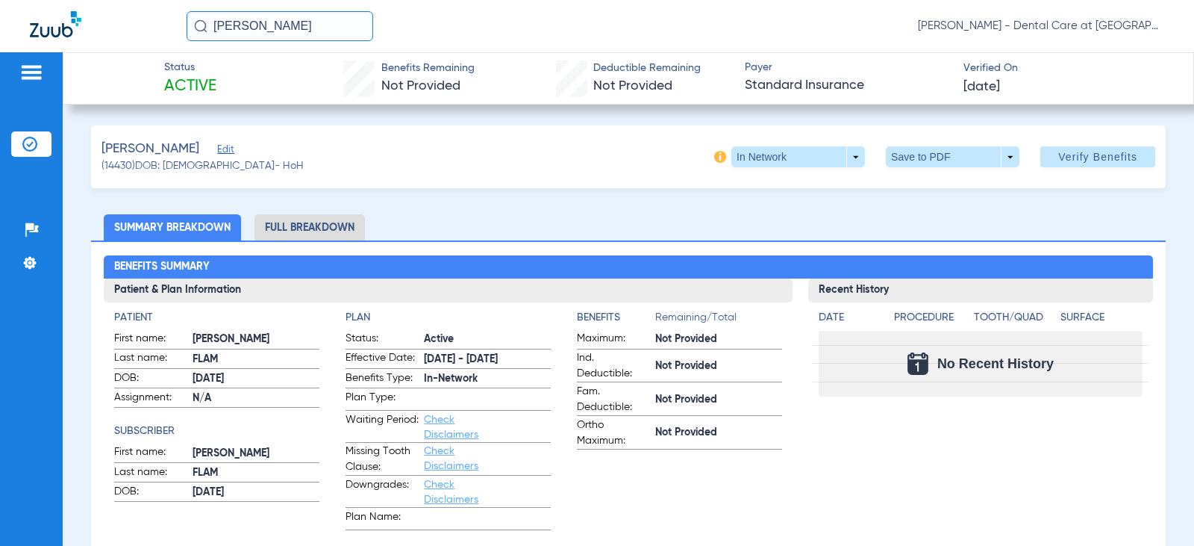
click at [319, 240] on div "Benefits Summary Patient & Plan Information Patient First name: [PERSON_NAME] L…" at bounding box center [628, 536] width 1075 height 593
click at [338, 228] on li "Full Breakdown" at bounding box center [309, 227] width 110 height 26
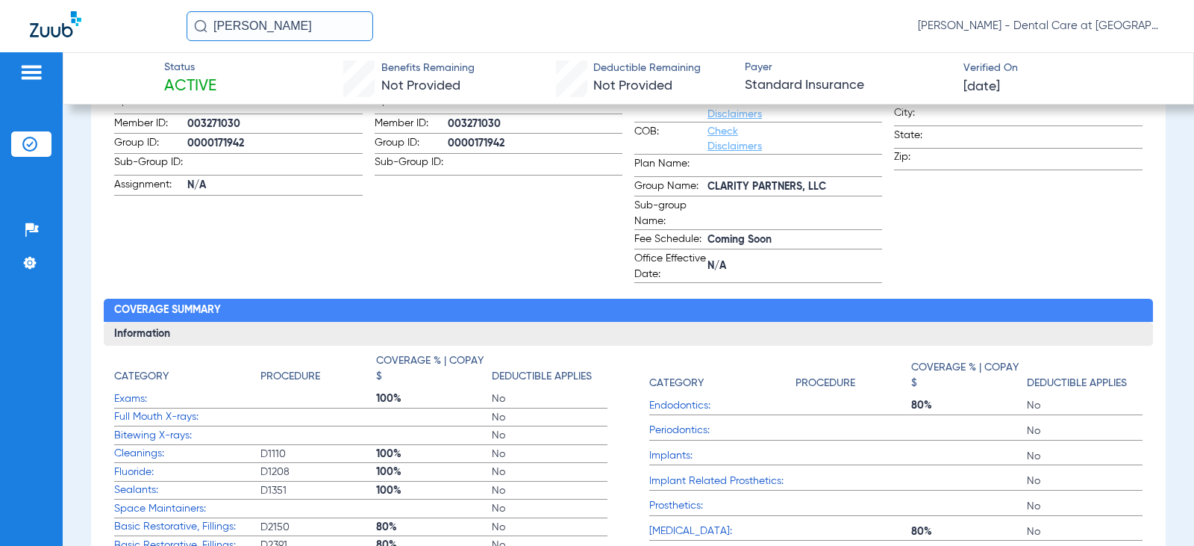
scroll to position [149, 0]
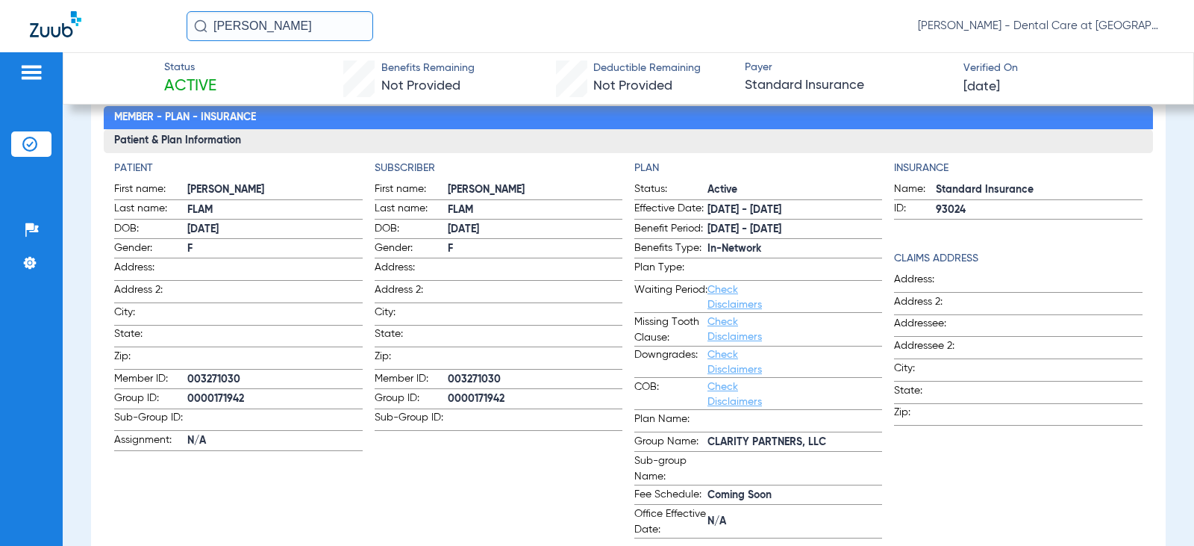
click at [489, 472] on app-subscriber-information "Subscriber First name: [PERSON_NAME] Last name: FLAM DOB: [DEMOGRAPHIC_DATA] Ge…" at bounding box center [499, 349] width 248 height 378
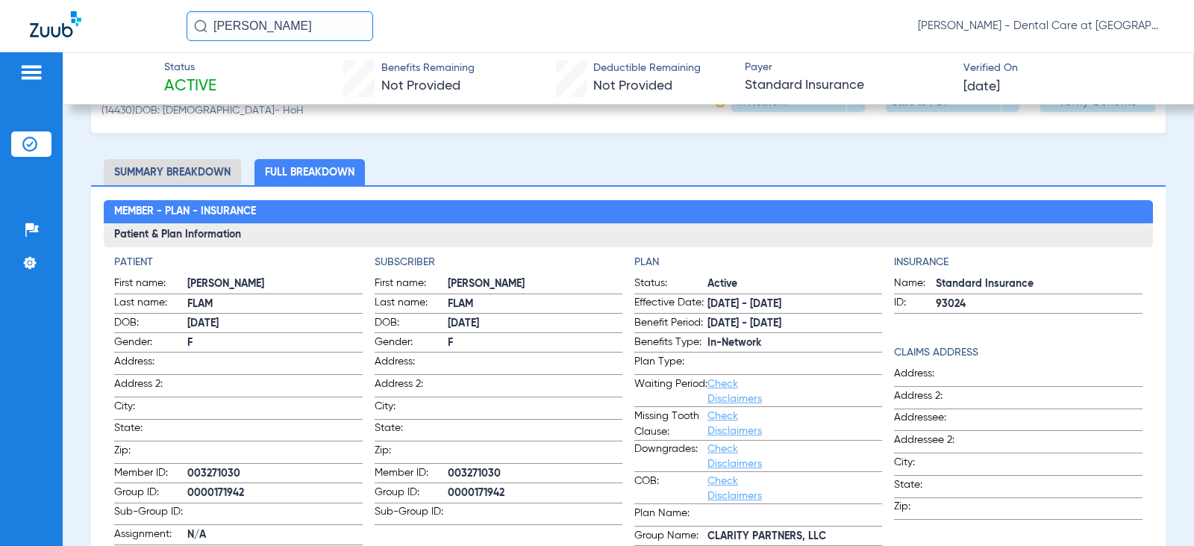
scroll to position [0, 0]
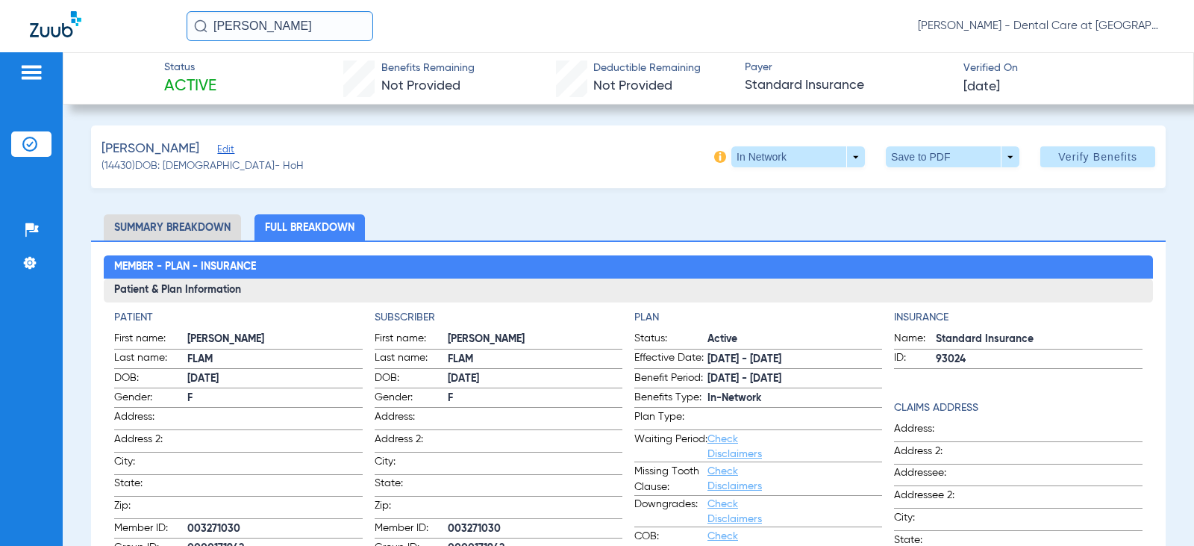
click at [281, 19] on input "[PERSON_NAME]" at bounding box center [280, 26] width 187 height 30
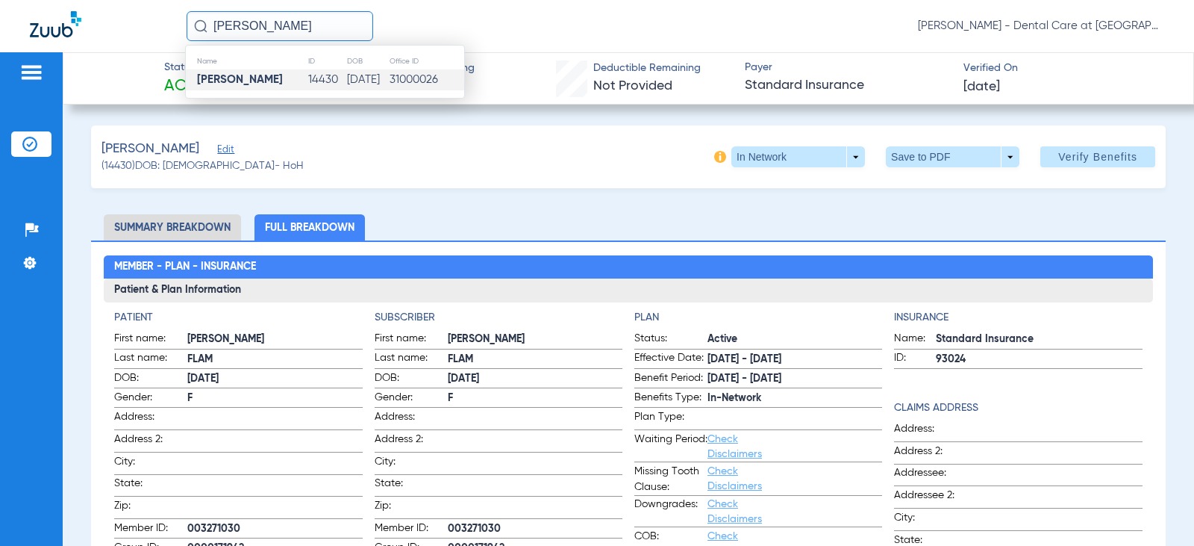
click at [34, 72] on img at bounding box center [31, 72] width 24 height 18
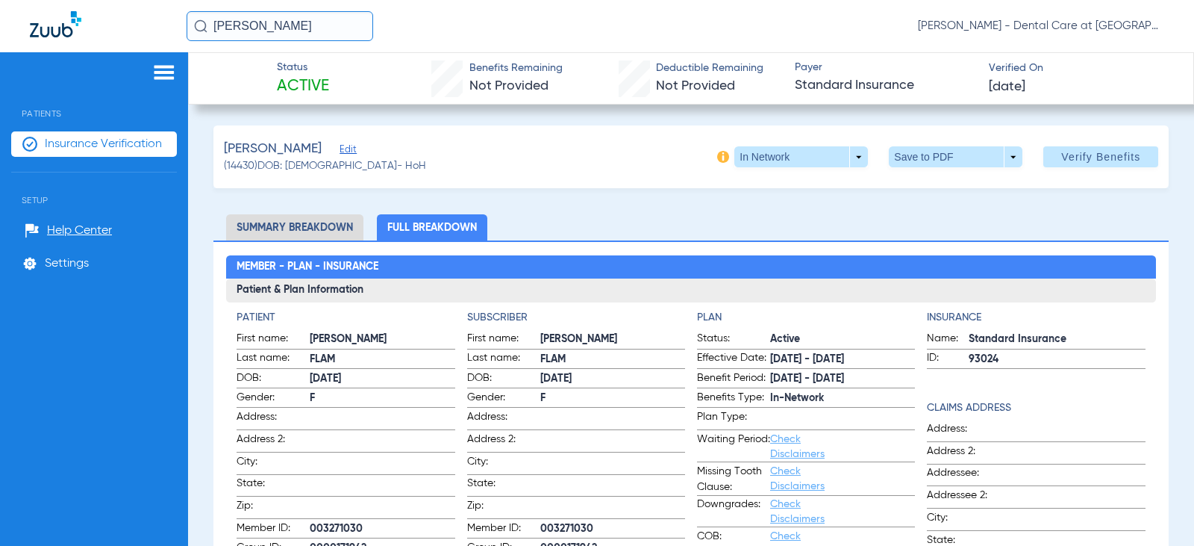
click at [34, 72] on div at bounding box center [94, 74] width 166 height 22
click at [316, 90] on span "Active" at bounding box center [303, 86] width 52 height 21
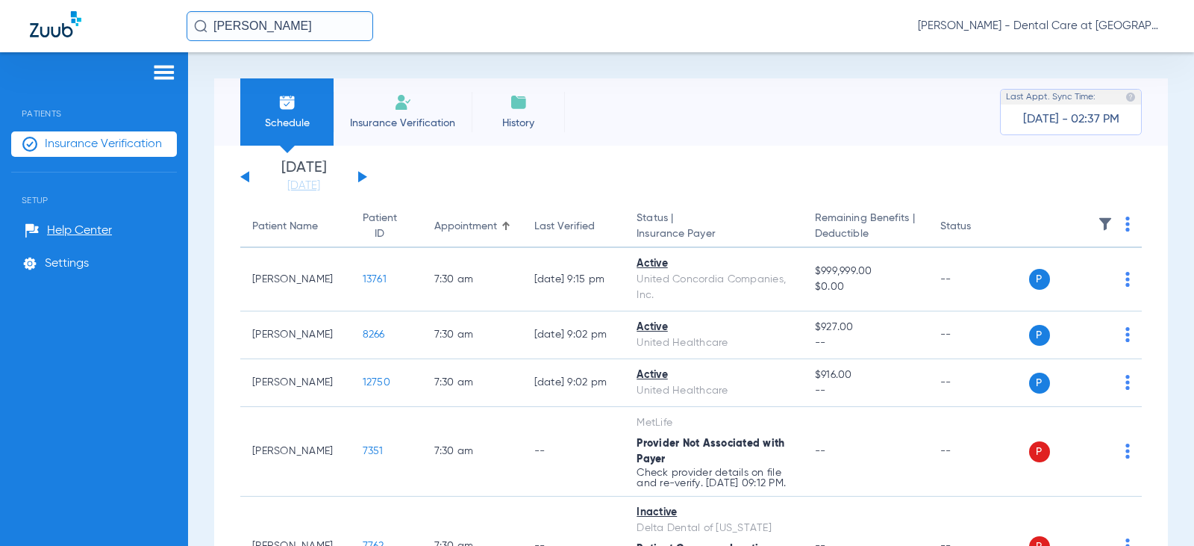
click at [362, 181] on div "[DATE] [DATE] [DATE] [DATE] [DATE] [DATE] [DATE] [DATE] [DATE] [DATE] [DATE] [D…" at bounding box center [303, 176] width 127 height 33
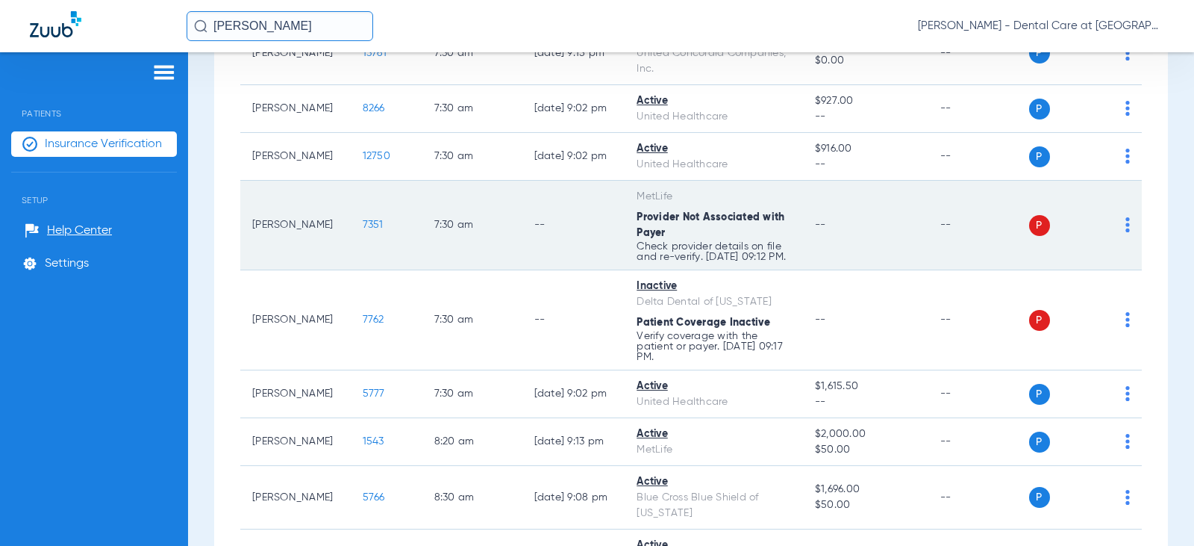
scroll to position [224, 0]
click at [522, 244] on td "--" at bounding box center [573, 228] width 103 height 90
click at [755, 216] on span "Provider Not Associated with Payer" at bounding box center [711, 227] width 148 height 26
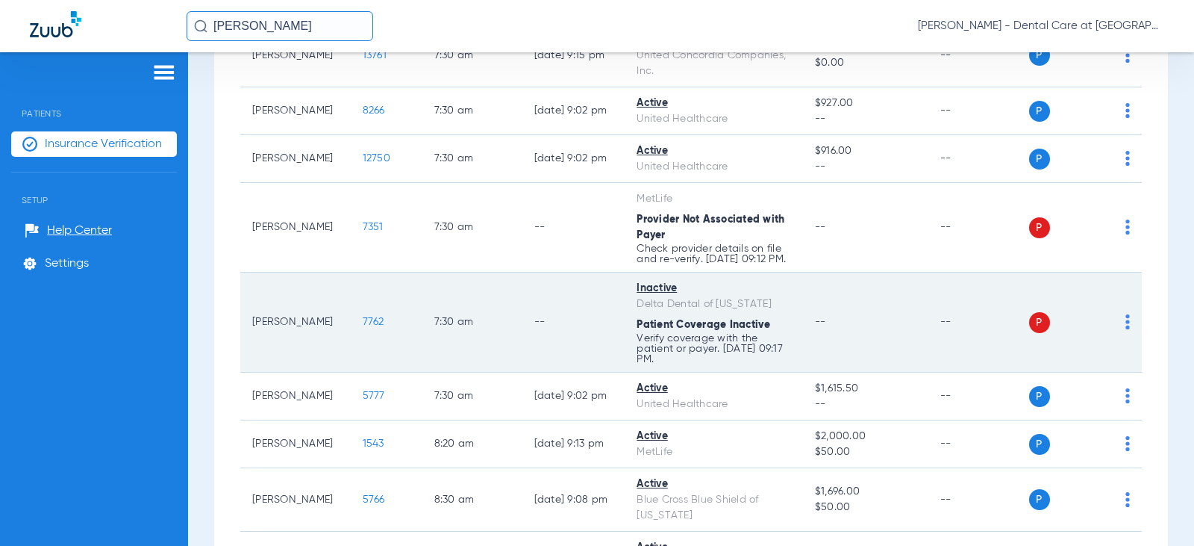
click at [452, 322] on td "7:30 AM" at bounding box center [472, 322] width 100 height 100
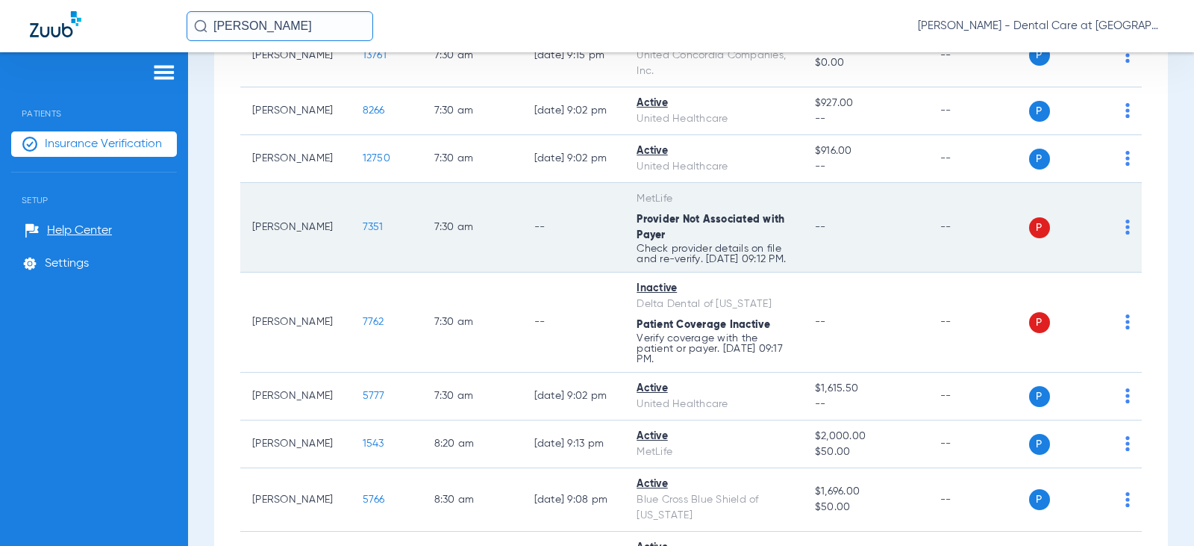
drag, startPoint x: 716, startPoint y: 231, endPoint x: 693, endPoint y: 243, distance: 26.0
click at [716, 231] on div "Provider Not Associated with Payer" at bounding box center [714, 227] width 154 height 31
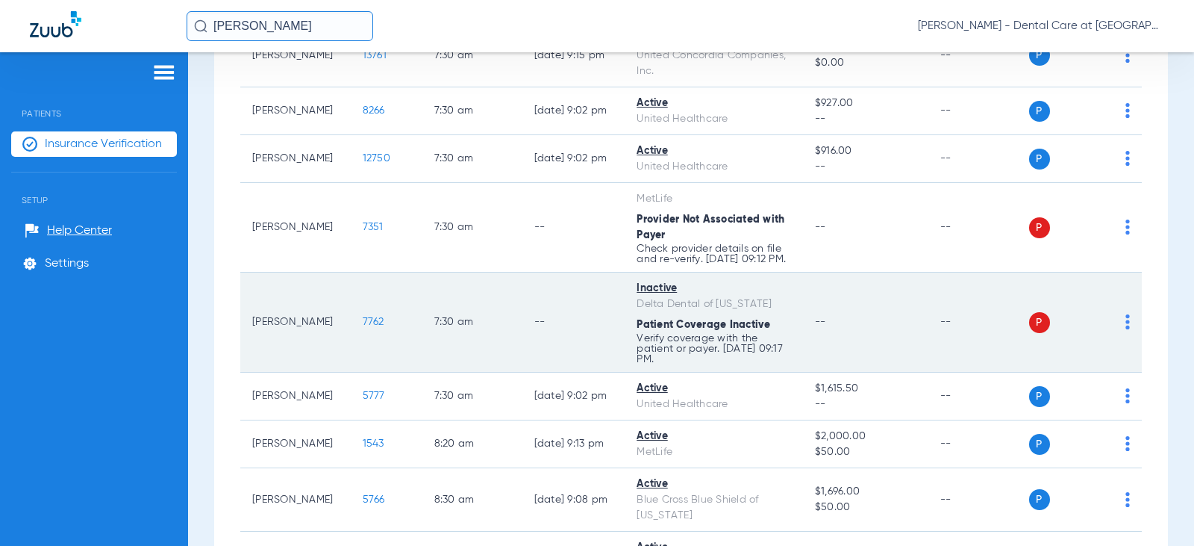
click at [537, 312] on td "--" at bounding box center [573, 322] width 103 height 100
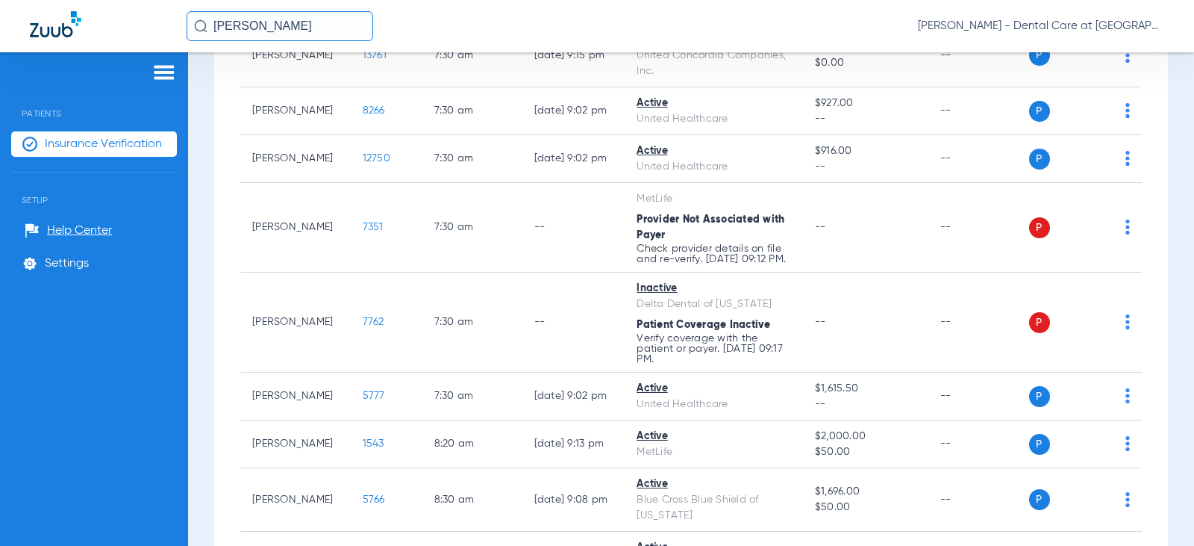
click at [169, 207] on div "Patients Insurance Verification Setup Help Center Settings" at bounding box center [94, 325] width 188 height 546
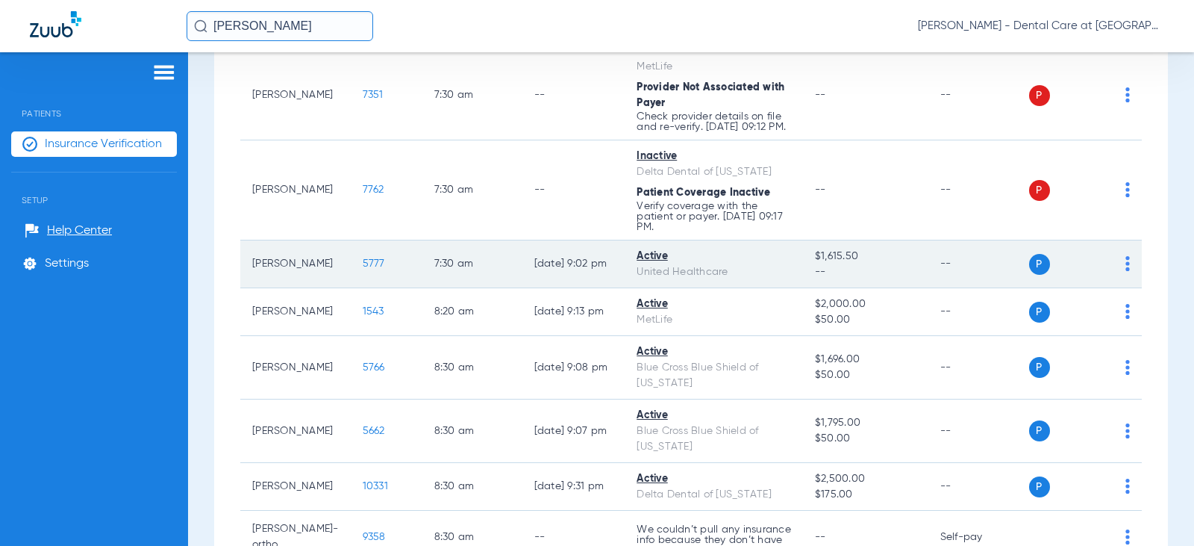
scroll to position [373, 0]
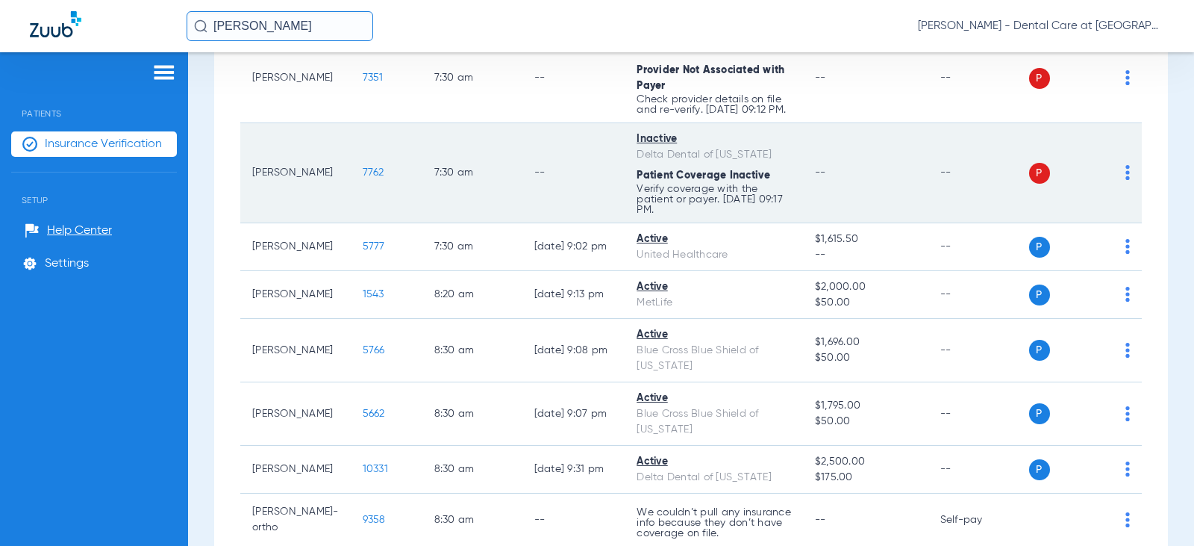
click at [422, 216] on td "7:30 AM" at bounding box center [472, 173] width 100 height 100
click at [355, 197] on td "7762" at bounding box center [387, 173] width 72 height 100
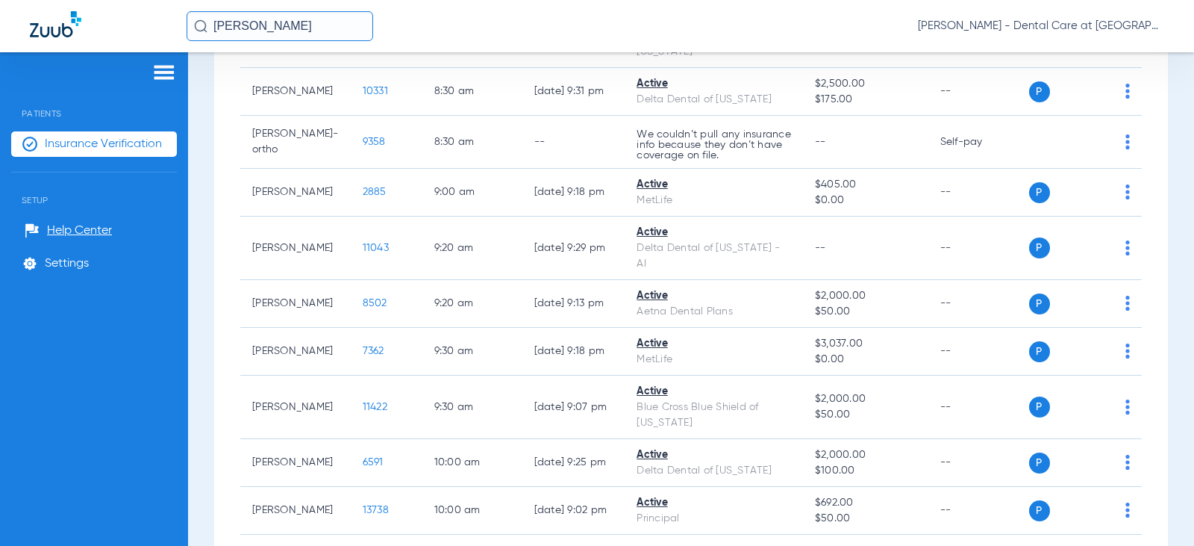
scroll to position [746, 0]
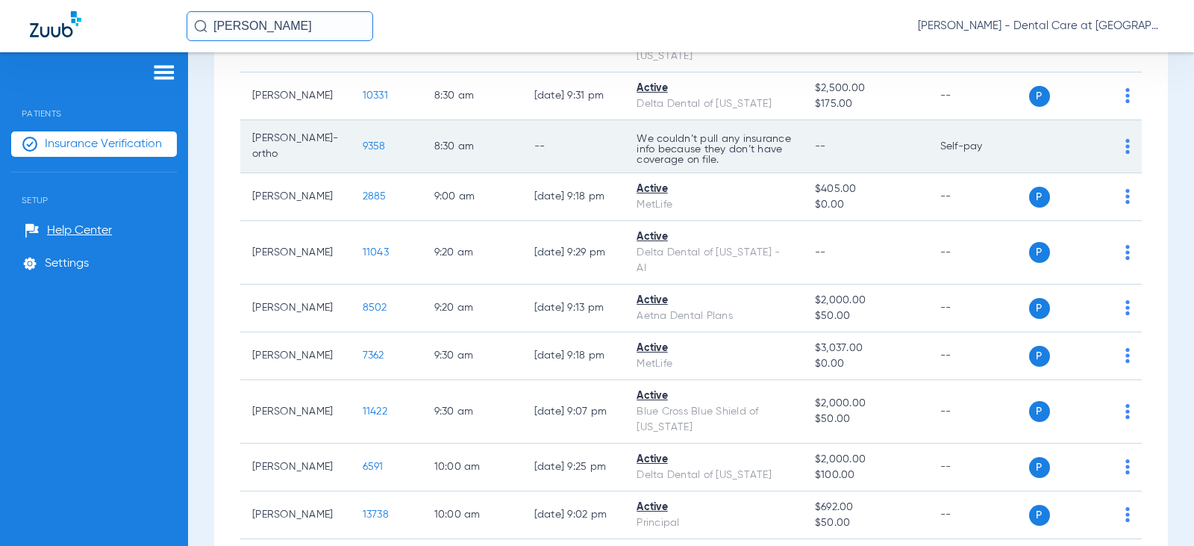
click at [561, 171] on td "--" at bounding box center [573, 146] width 103 height 53
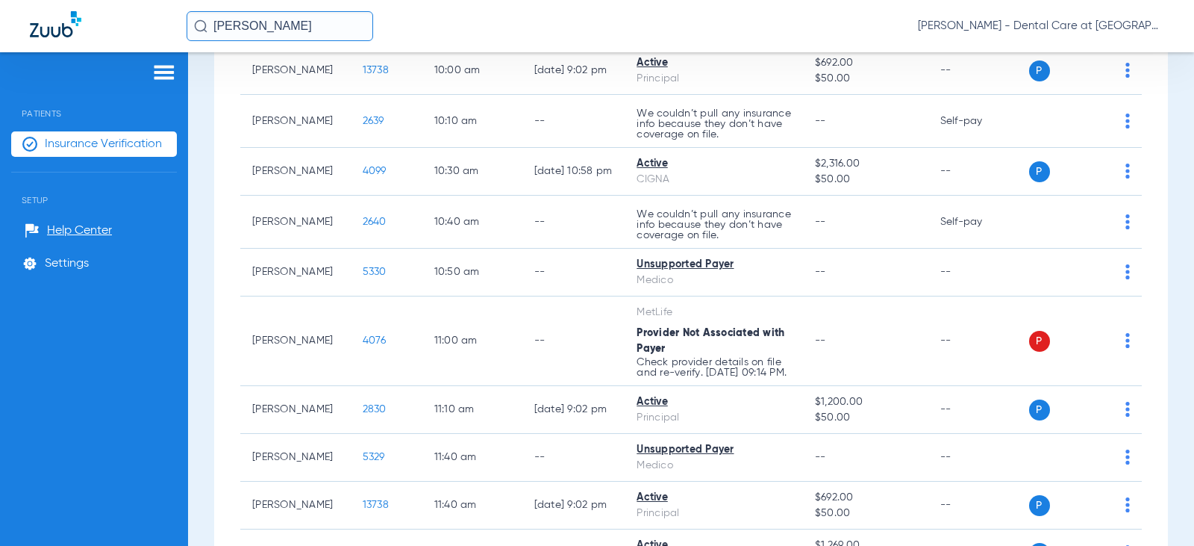
scroll to position [1194, 0]
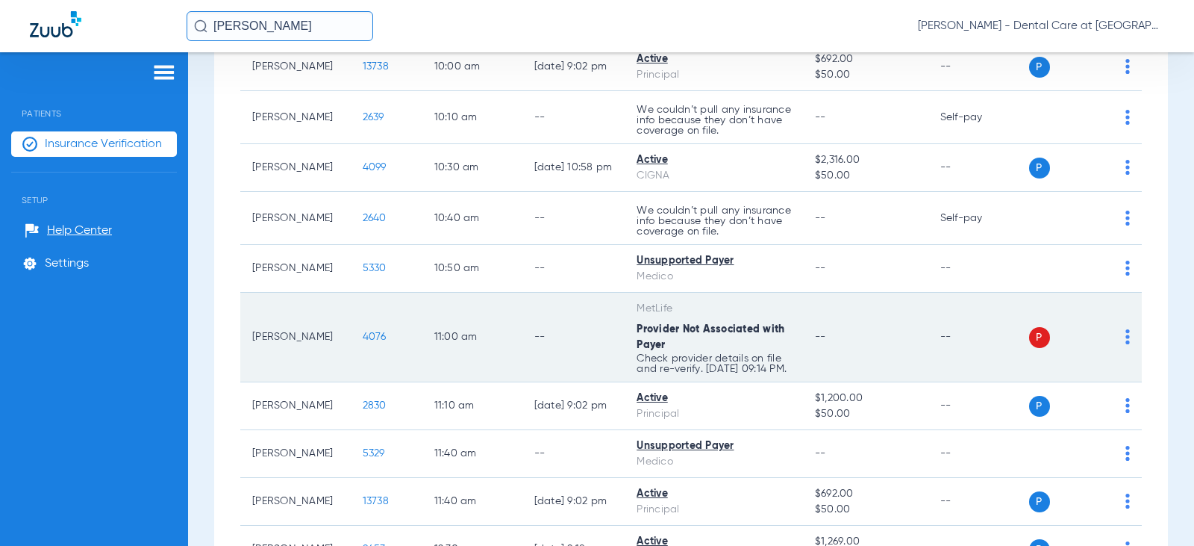
click at [471, 314] on td "11:00 AM" at bounding box center [472, 338] width 100 height 90
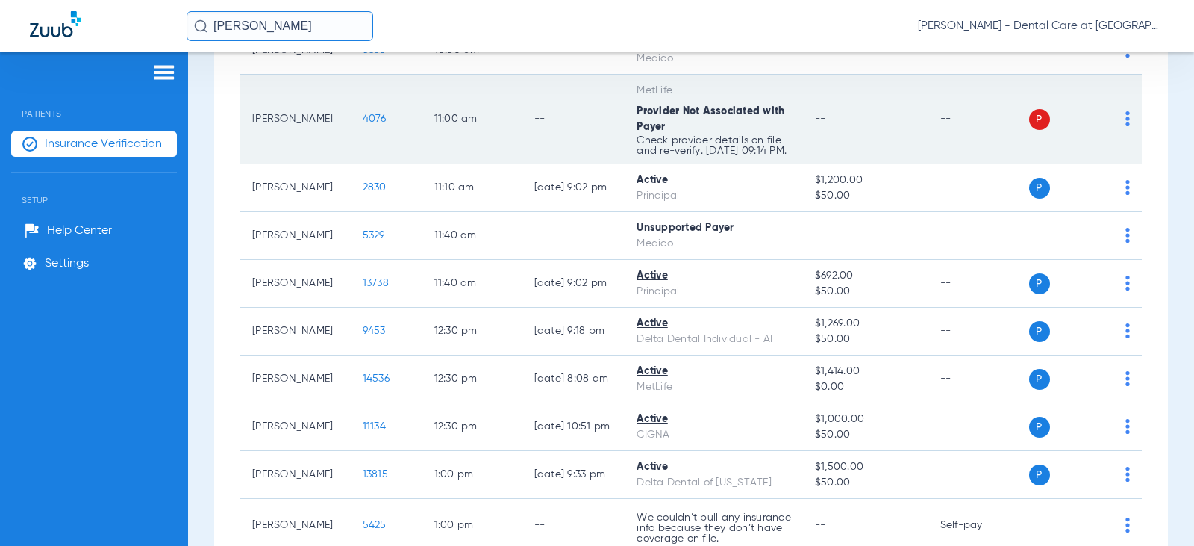
scroll to position [1418, 0]
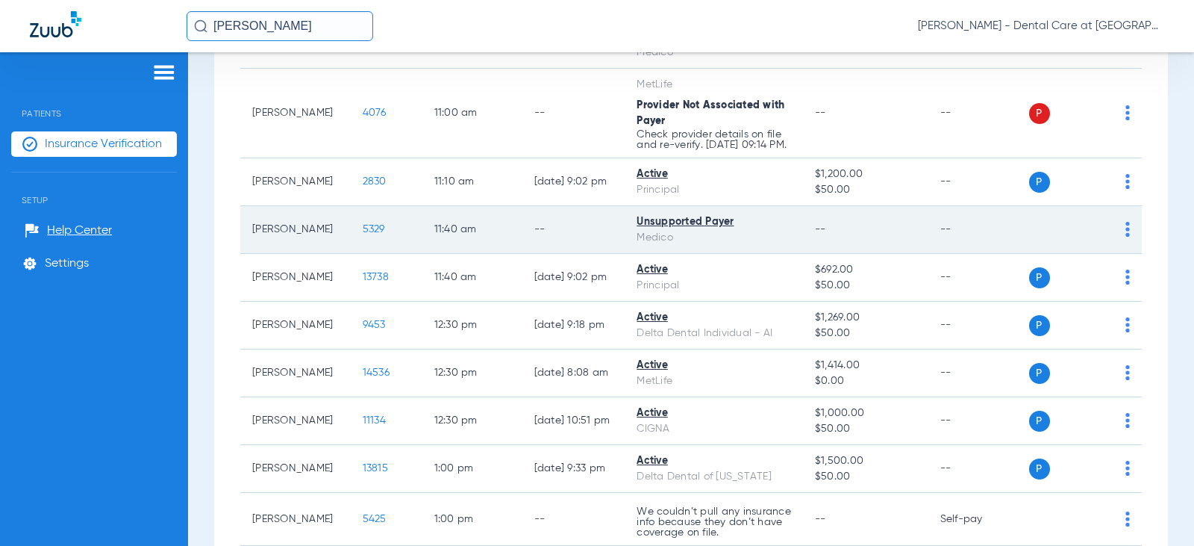
click at [351, 244] on td "5329" at bounding box center [387, 230] width 72 height 48
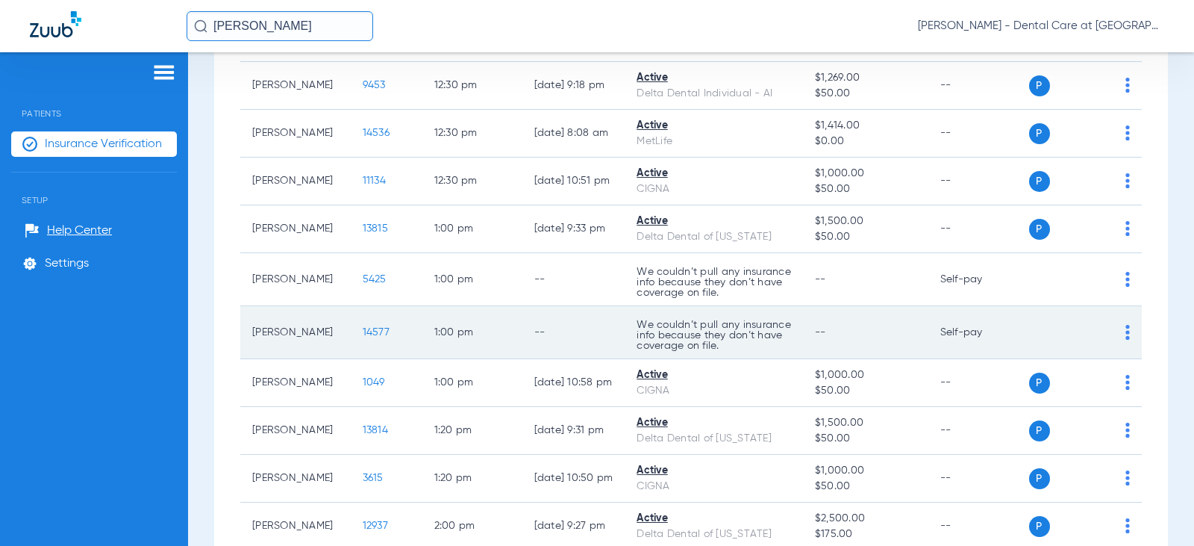
scroll to position [1642, 0]
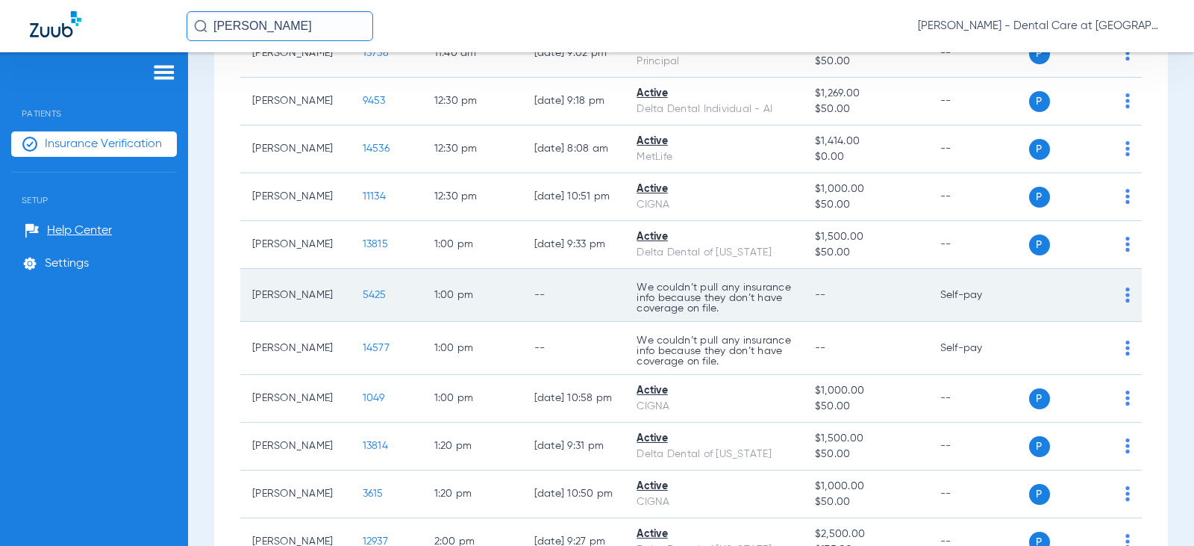
click at [382, 314] on td "5425" at bounding box center [387, 295] width 72 height 53
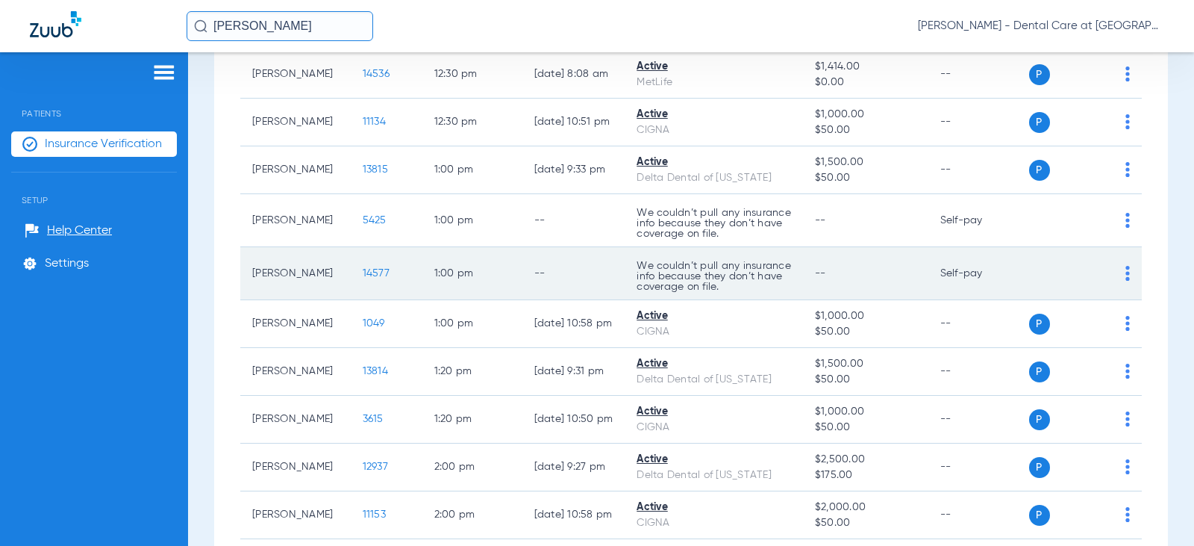
click at [490, 287] on td "1:00 PM" at bounding box center [472, 273] width 100 height 53
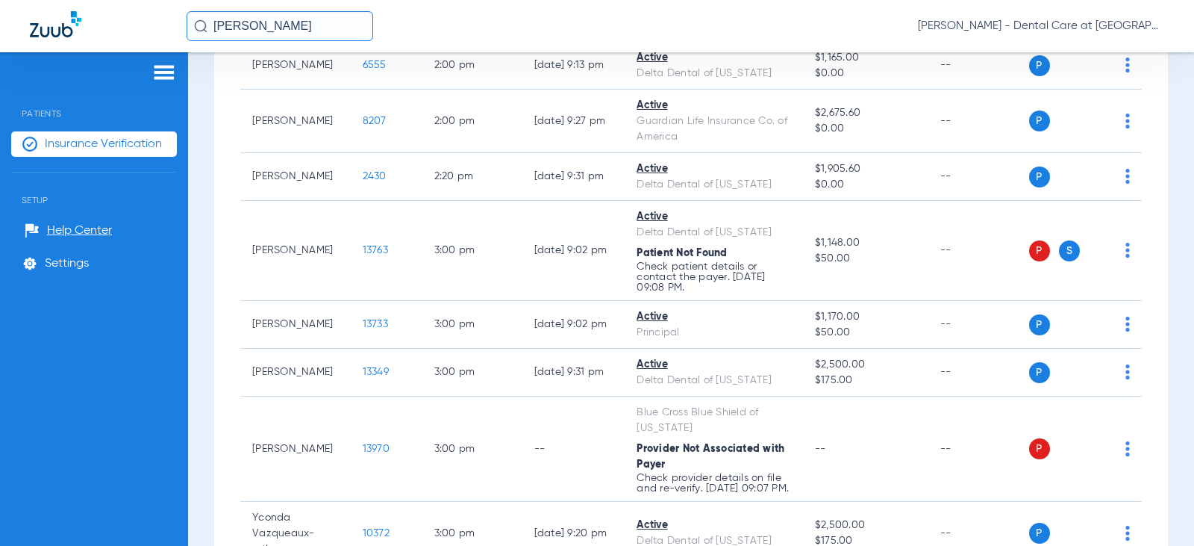
scroll to position [2239, 0]
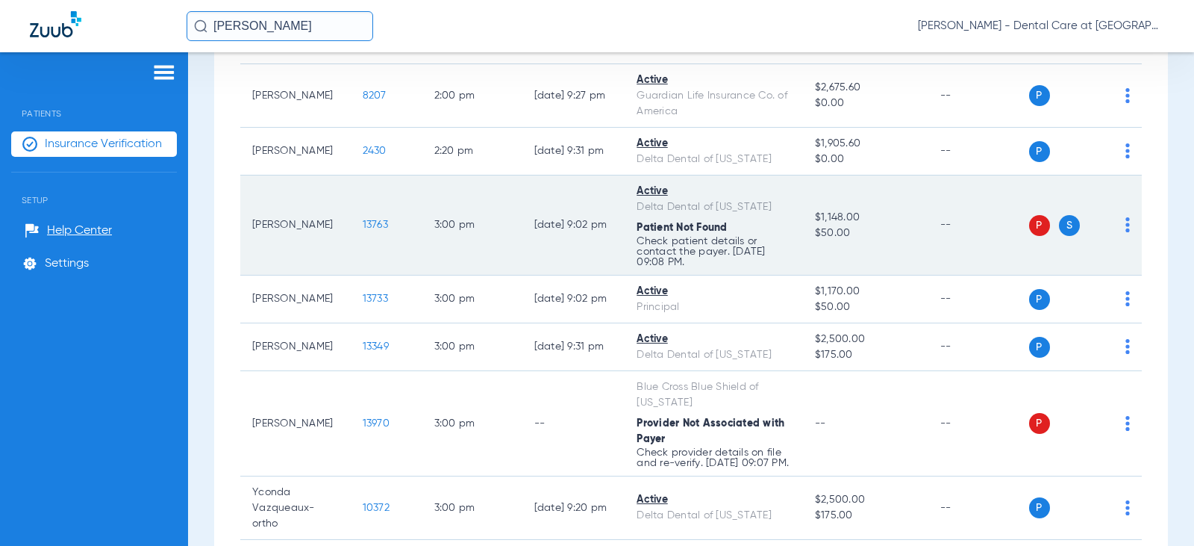
click at [691, 249] on p "Check patient details or contact the payer. [DATE] 09:08 PM." at bounding box center [714, 251] width 154 height 31
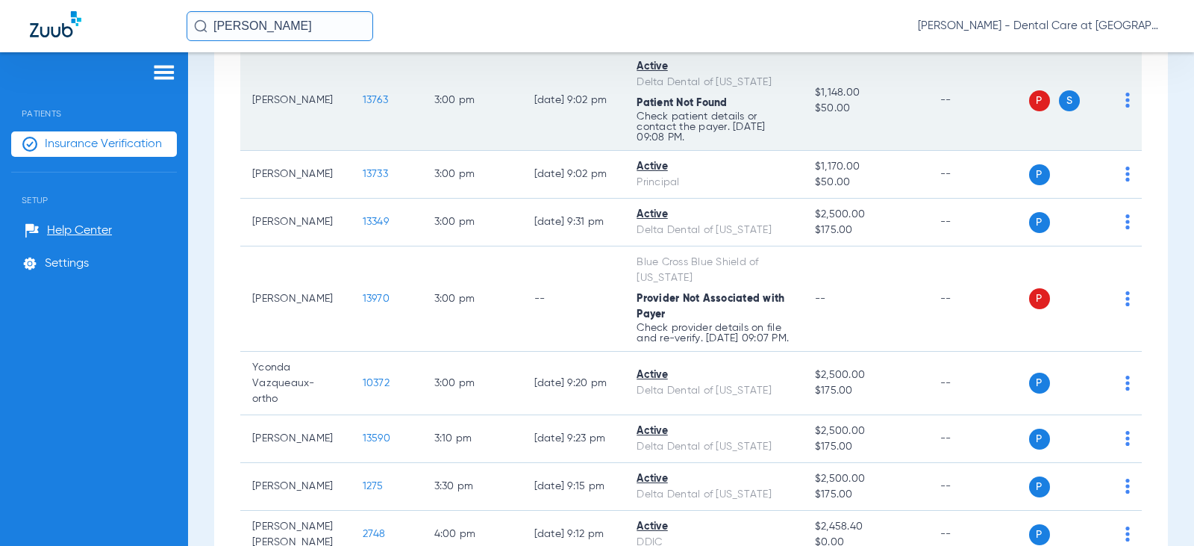
scroll to position [2388, 0]
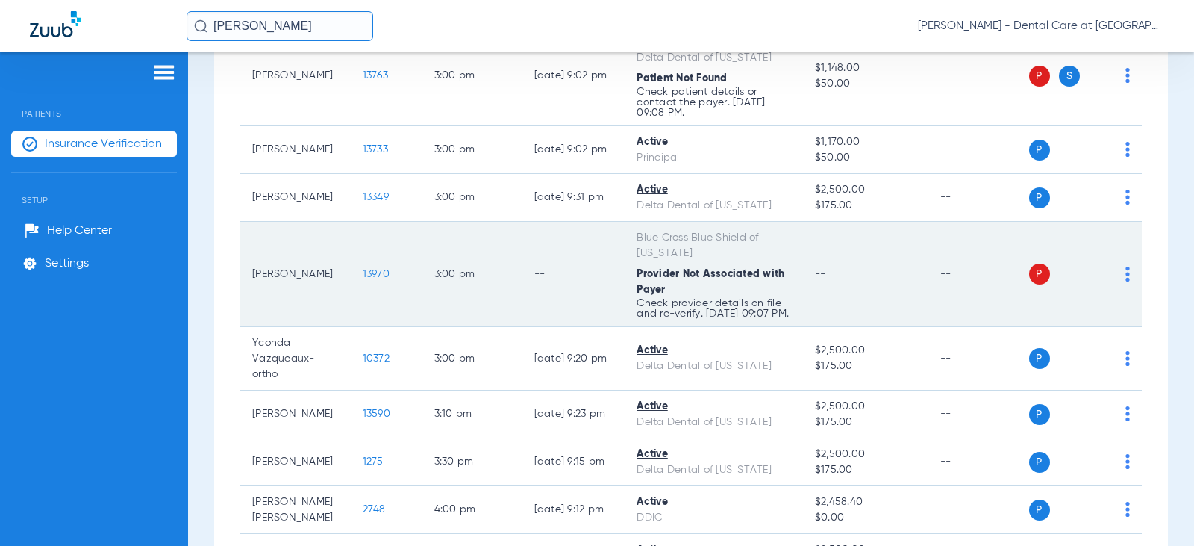
click at [493, 254] on td "3:00 PM" at bounding box center [472, 274] width 100 height 105
